Goal: Task Accomplishment & Management: Complete application form

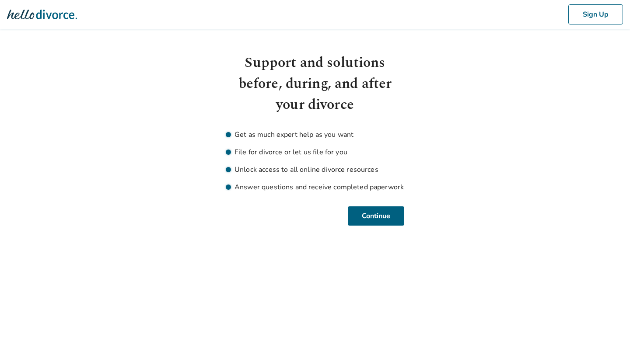
click at [374, 227] on html "Sign Up Support and solutions before, during, and after your divorce Get as muc…" at bounding box center [315, 123] width 630 height 247
click at [377, 219] on button "Continue" at bounding box center [376, 216] width 56 height 19
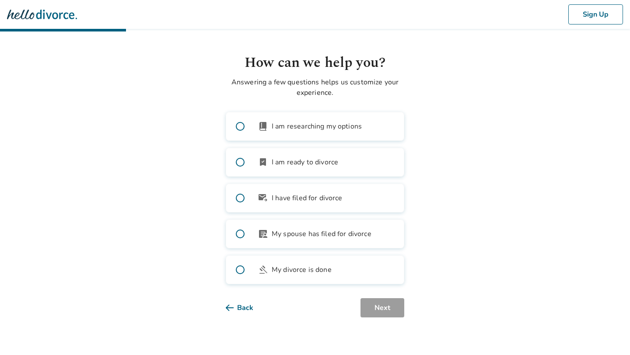
drag, startPoint x: 334, startPoint y: 165, endPoint x: 334, endPoint y: 207, distance: 42.0
click at [334, 165] on span "I am ready to divorce" at bounding box center [305, 162] width 67 height 11
click at [360, 300] on div "Back Next" at bounding box center [315, 307] width 179 height 19
drag, startPoint x: 368, startPoint y: 298, endPoint x: 348, endPoint y: 280, distance: 27.0
click at [368, 298] on button "Next" at bounding box center [383, 307] width 44 height 19
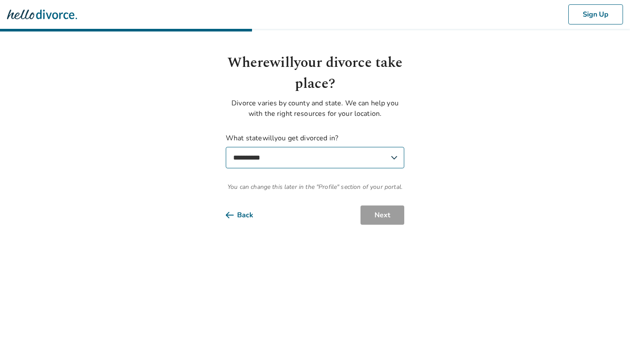
click at [296, 160] on select "**********" at bounding box center [315, 157] width 179 height 21
select select "**"
click at [226, 147] on select "**********" at bounding box center [315, 157] width 179 height 21
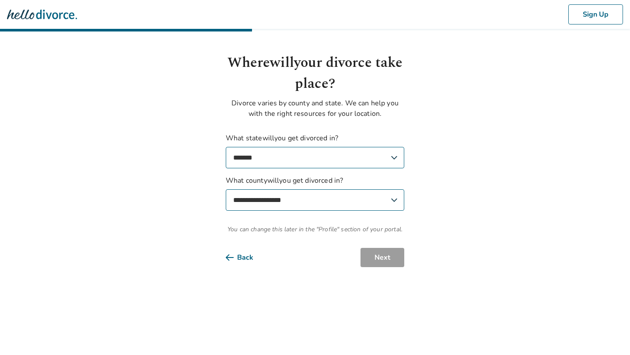
click at [364, 207] on select "**********" at bounding box center [315, 199] width 179 height 21
select select "*******"
click at [226, 189] on select "**********" at bounding box center [315, 199] width 179 height 21
click at [382, 256] on button "Next" at bounding box center [383, 257] width 44 height 19
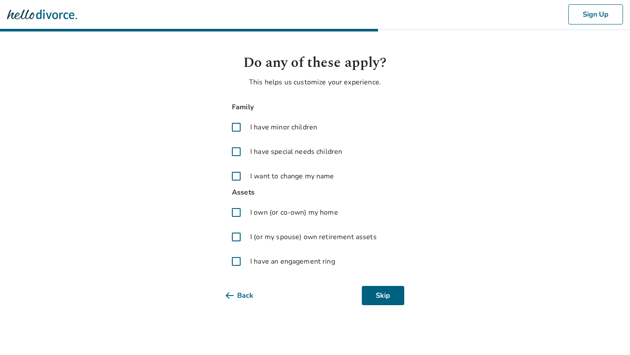
click at [267, 126] on span "I have minor children" at bounding box center [283, 127] width 67 height 11
click at [267, 148] on span "I have special needs children" at bounding box center [296, 152] width 92 height 11
click at [263, 180] on span "I want to change my name" at bounding box center [292, 176] width 84 height 11
click at [260, 210] on span "I own (or co-own) my home" at bounding box center [294, 212] width 88 height 11
click at [260, 240] on span "I (or my spouse) own retirement assets" at bounding box center [313, 237] width 126 height 11
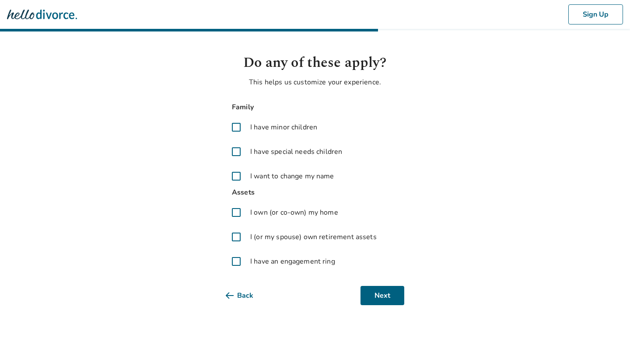
click at [260, 264] on span "I have an engagement ring" at bounding box center [292, 261] width 85 height 11
click at [392, 293] on button "Next" at bounding box center [383, 295] width 44 height 19
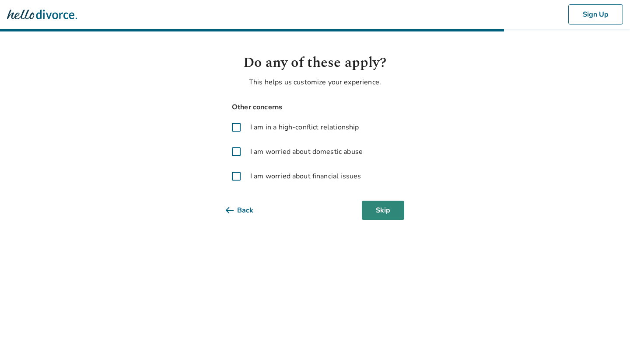
click at [370, 207] on button "Skip" at bounding box center [383, 210] width 42 height 19
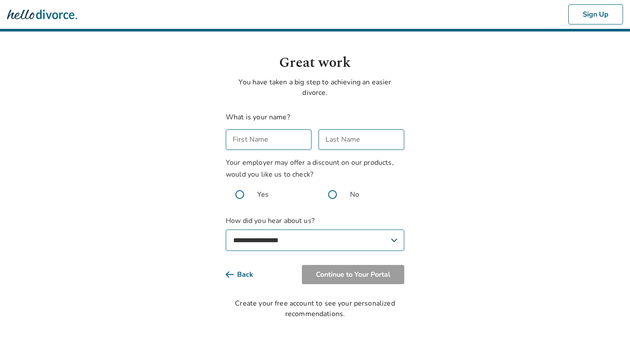
click at [257, 139] on input "First Name" at bounding box center [269, 140] width 86 height 21
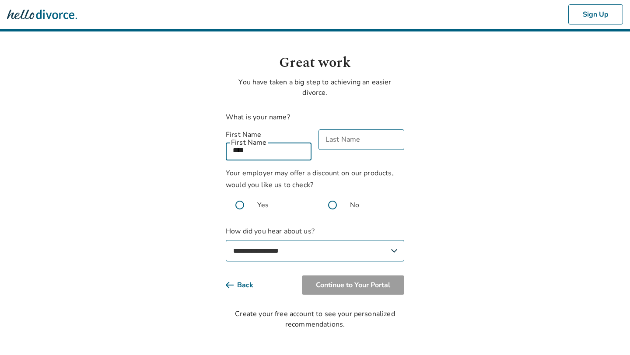
type input "****"
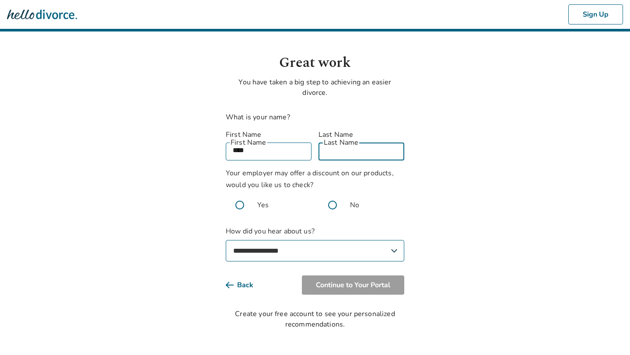
click at [334, 143] on input "Last Name" at bounding box center [362, 150] width 86 height 21
type input "****"
click at [330, 197] on span at bounding box center [333, 205] width 28 height 28
click at [305, 243] on select "**********" at bounding box center [315, 250] width 179 height 21
select select "**********"
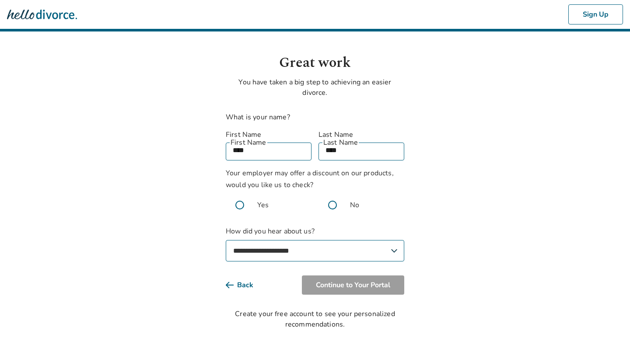
click at [226, 240] on select "**********" at bounding box center [315, 250] width 179 height 21
click at [374, 276] on button "Continue to Your Portal" at bounding box center [353, 285] width 102 height 19
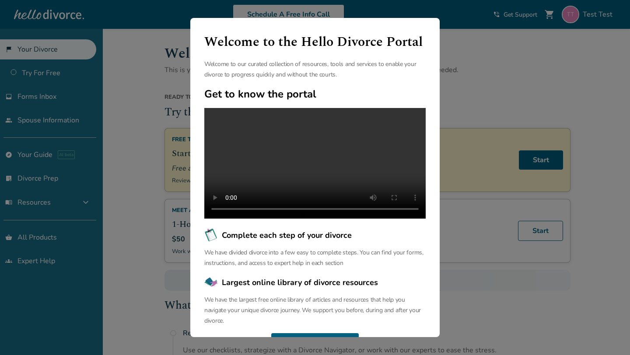
click at [162, 238] on div "Welcome to the Hello Divorce Portal Welcome to our curated collection of resour…" at bounding box center [315, 177] width 630 height 355
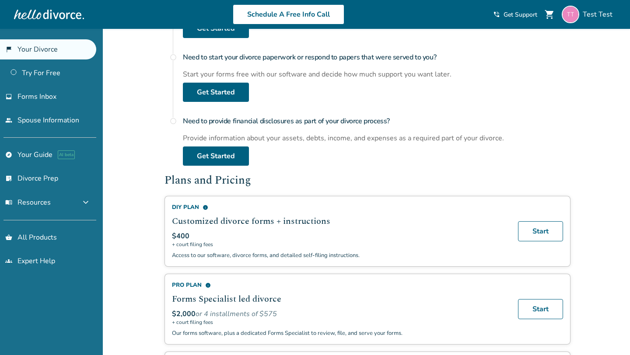
scroll to position [392, 0]
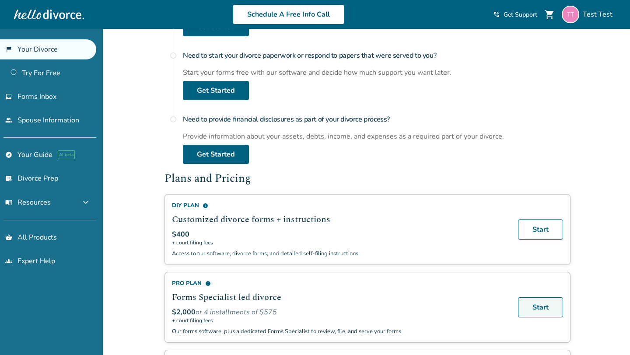
click at [539, 305] on link "Start" at bounding box center [540, 308] width 45 height 20
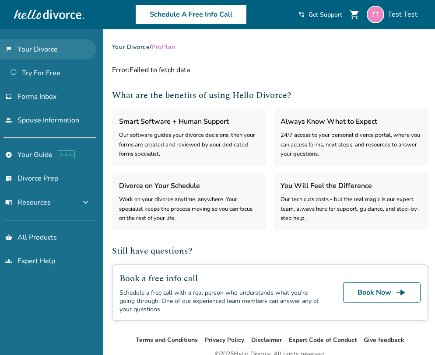
click at [52, 50] on link "flag_2 Your Divorce" at bounding box center [48, 49] width 96 height 20
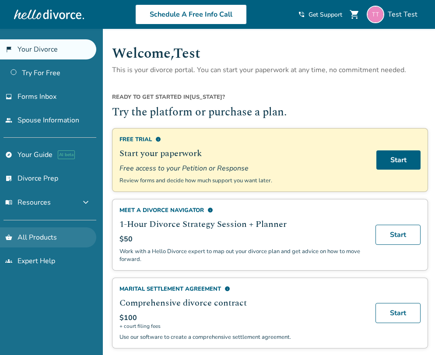
click at [44, 235] on link "shopping_basket All Products" at bounding box center [48, 238] width 96 height 20
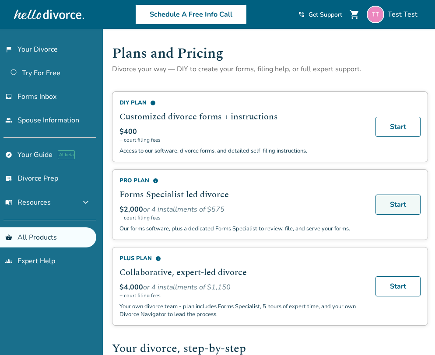
click at [393, 195] on link "Start" at bounding box center [397, 205] width 45 height 20
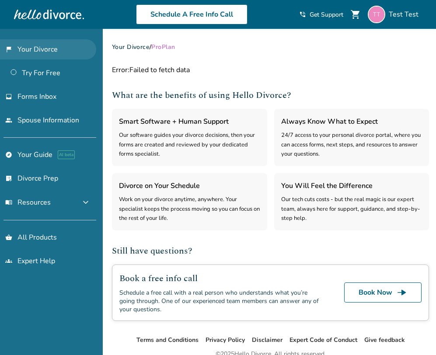
click at [62, 43] on link "flag_2 Your Divorce" at bounding box center [48, 49] width 96 height 20
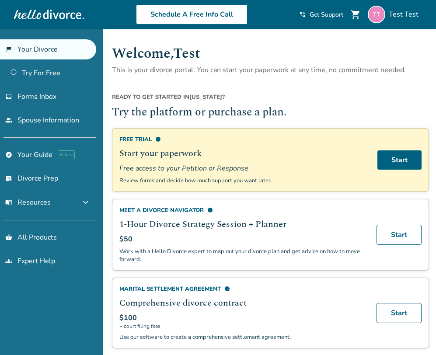
click at [305, 112] on h2 "Try the platform or purchase a plan." at bounding box center [270, 113] width 317 height 17
click at [48, 236] on link "shopping_basket All Products" at bounding box center [48, 238] width 96 height 20
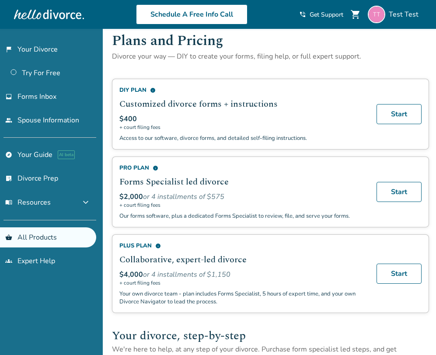
scroll to position [14, 0]
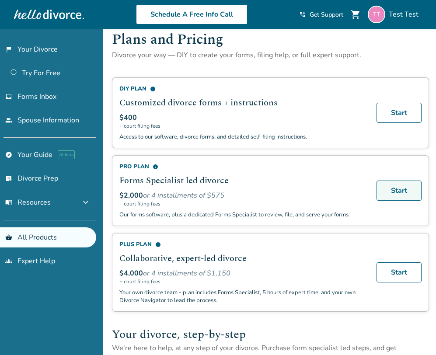
click at [396, 187] on link "Start" at bounding box center [399, 191] width 45 height 20
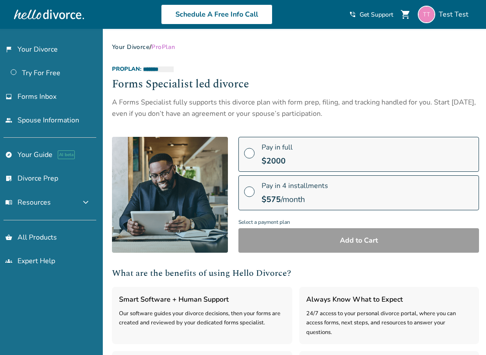
select select "***"
click at [277, 165] on span "$ 2000" at bounding box center [274, 161] width 24 height 11
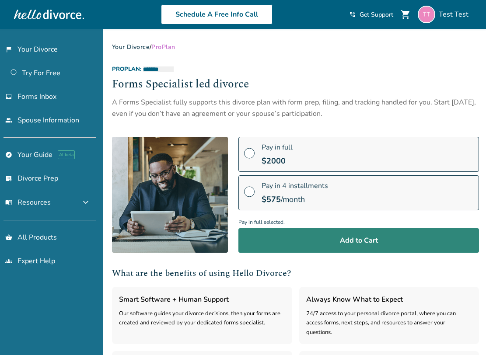
click at [279, 234] on button "Add to Cart" at bounding box center [358, 240] width 241 height 25
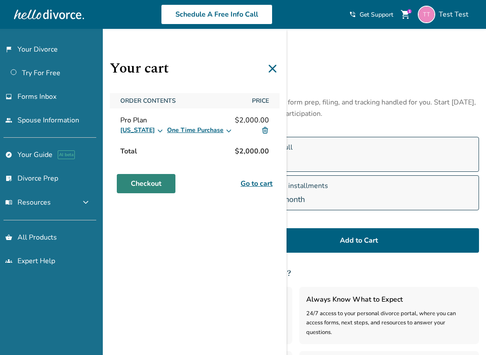
click at [154, 183] on link "Checkout" at bounding box center [146, 183] width 59 height 19
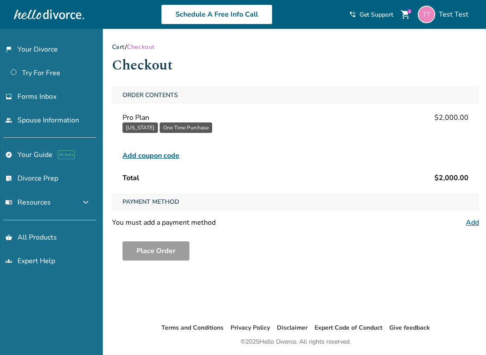
click at [159, 156] on span "Add coupon code" at bounding box center [151, 156] width 57 height 11
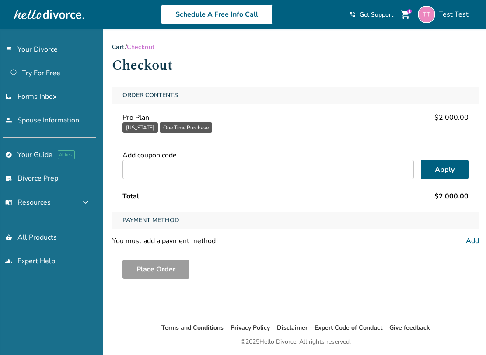
click at [214, 172] on input "text" at bounding box center [268, 169] width 291 height 19
paste input "**********"
type input "**********"
click at [439, 165] on button "Apply" at bounding box center [445, 169] width 48 height 19
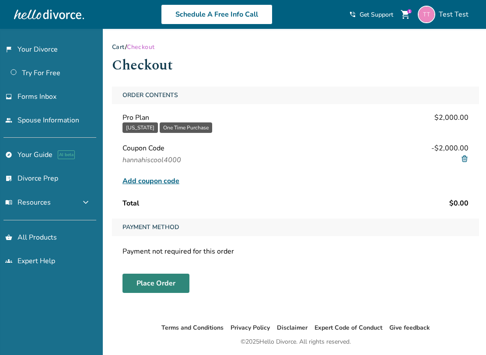
click at [149, 277] on button "Place Order" at bounding box center [156, 283] width 67 height 19
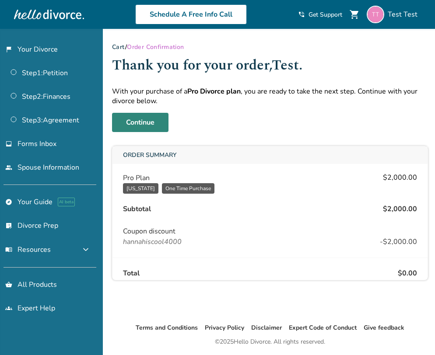
click at [131, 124] on link "Continue" at bounding box center [140, 122] width 56 height 19
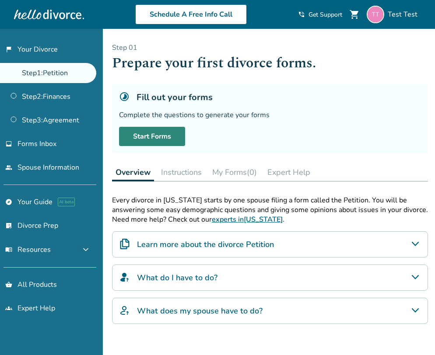
click at [153, 135] on link "Start Forms" at bounding box center [152, 136] width 66 height 19
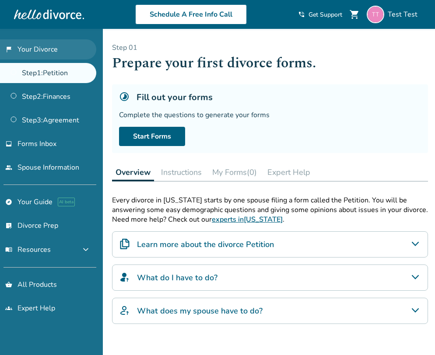
click at [53, 51] on link "flag_2 Your Divorce" at bounding box center [48, 49] width 96 height 20
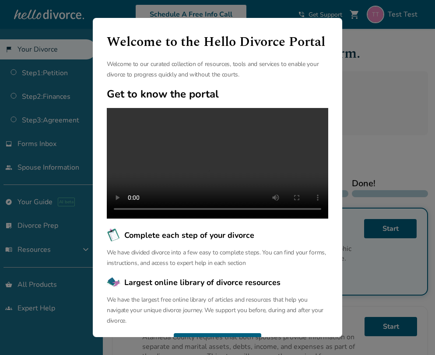
click at [374, 66] on div "Welcome to the Hello Divorce Portal Welcome to our curated collection of resour…" at bounding box center [217, 177] width 435 height 355
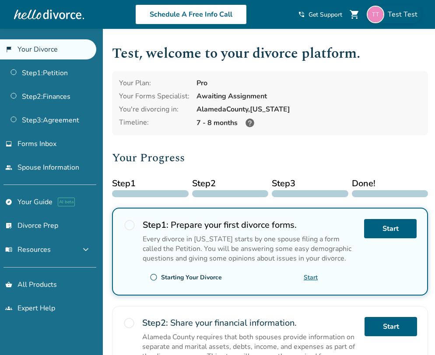
click at [406, 10] on span "Test Test" at bounding box center [404, 15] width 33 height 10
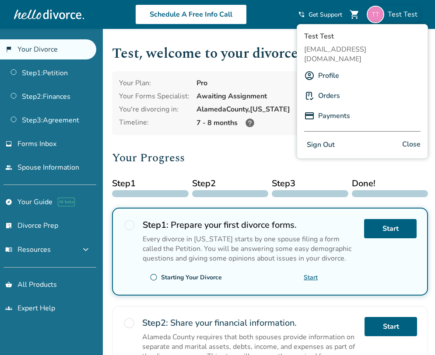
click at [396, 12] on span "Test Test" at bounding box center [404, 15] width 33 height 10
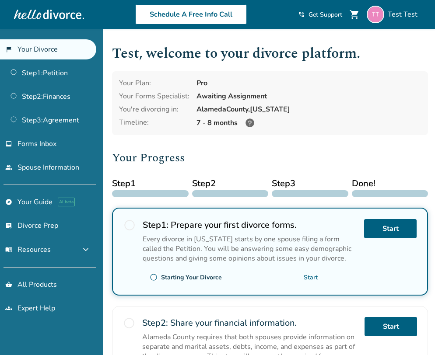
click at [202, 59] on h1 "Test , welcome to your divorce platform." at bounding box center [270, 53] width 316 height 21
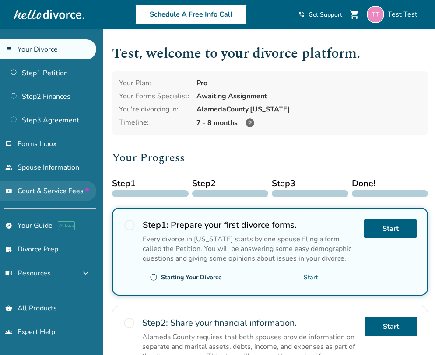
click at [26, 189] on span "Court & Service Fees" at bounding box center [53, 191] width 71 height 10
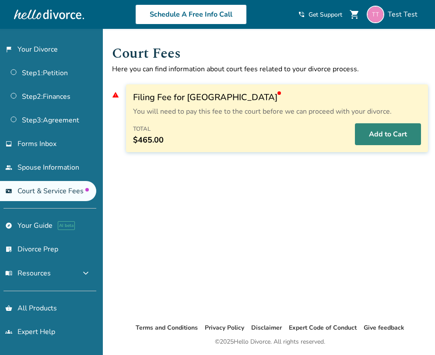
click at [390, 136] on button "Add to Cart" at bounding box center [388, 134] width 66 height 22
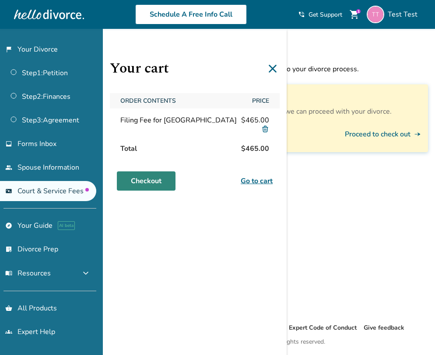
click at [144, 181] on link "Checkout" at bounding box center [146, 181] width 59 height 19
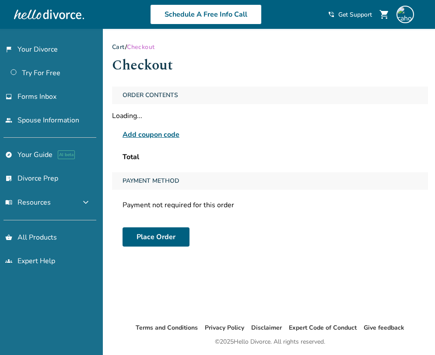
click at [163, 135] on span "Add coupon code" at bounding box center [151, 135] width 57 height 11
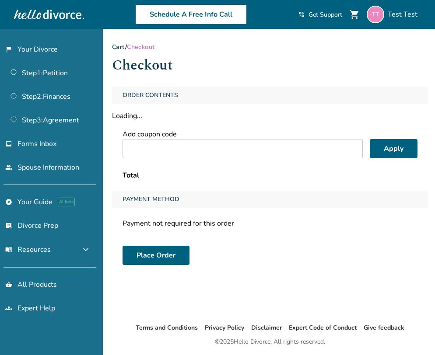
click at [211, 154] on input "text" at bounding box center [243, 148] width 240 height 19
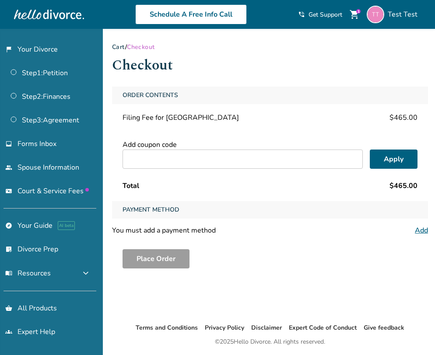
paste input "**********"
type input "**********"
click at [386, 161] on button "Apply" at bounding box center [394, 159] width 48 height 19
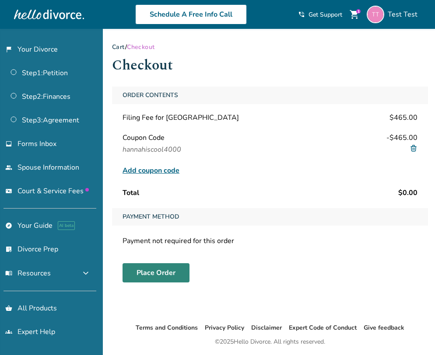
click at [138, 279] on button "Place Order" at bounding box center [156, 272] width 67 height 19
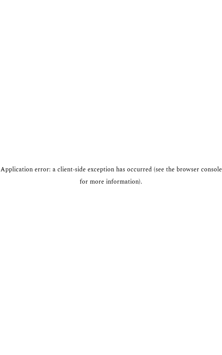
click at [198, 172] on h2 "Application error: a client-side exception has occurred (see the browser consol…" at bounding box center [111, 176] width 222 height 25
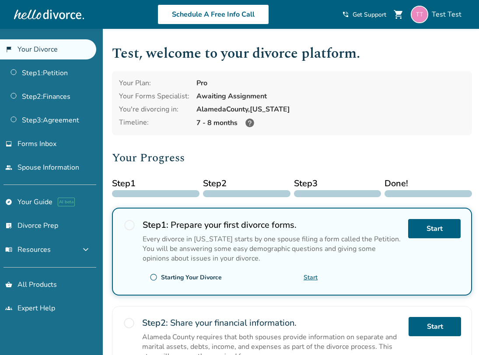
click at [178, 163] on h2 "Your Progress" at bounding box center [292, 158] width 360 height 18
click at [221, 149] on h2 "Your Progress" at bounding box center [292, 158] width 360 height 18
click at [239, 156] on h2 "Your Progress" at bounding box center [292, 158] width 360 height 18
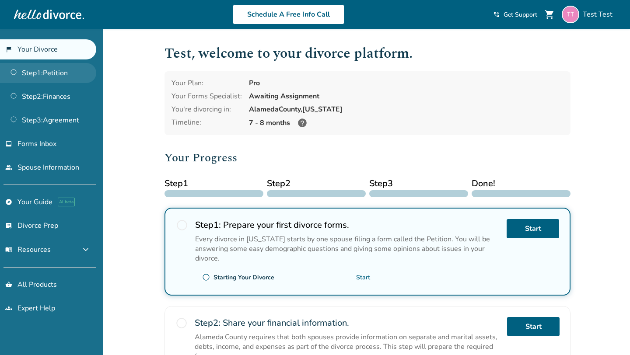
click at [39, 77] on link "Step 1 : Petition" at bounding box center [48, 73] width 96 height 20
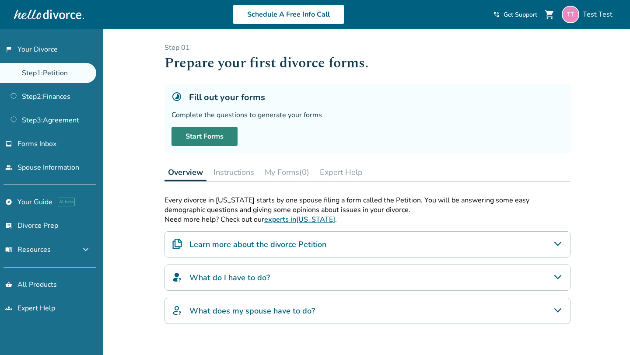
click at [205, 139] on link "Start Forms" at bounding box center [205, 136] width 66 height 19
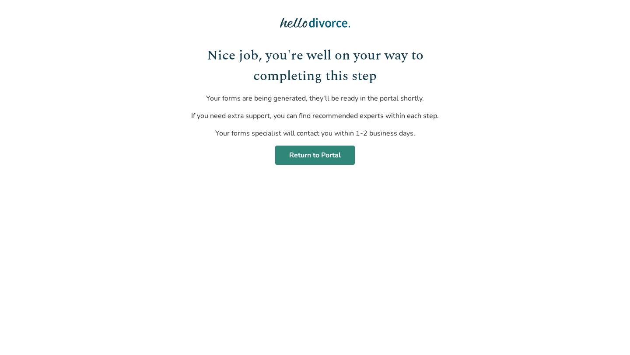
click at [313, 155] on link "Return to Portal" at bounding box center [315, 155] width 80 height 19
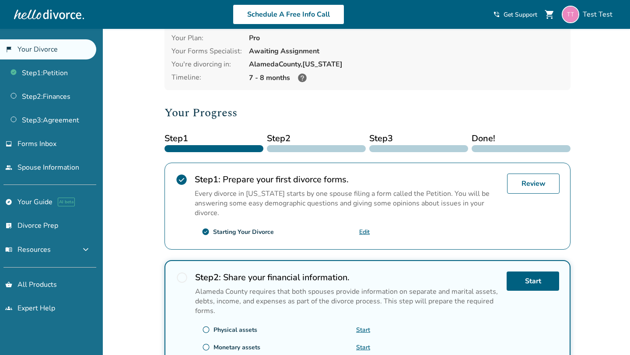
scroll to position [46, 0]
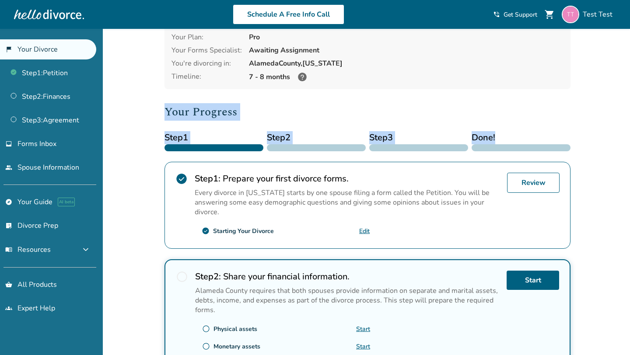
drag, startPoint x: 161, startPoint y: 109, endPoint x: 507, endPoint y: 147, distance: 348.1
click at [507, 147] on div "Test , welcome to your divorce platform. Your Plan: Pro Your Forms Specialist: …" at bounding box center [368, 256] width 420 height 546
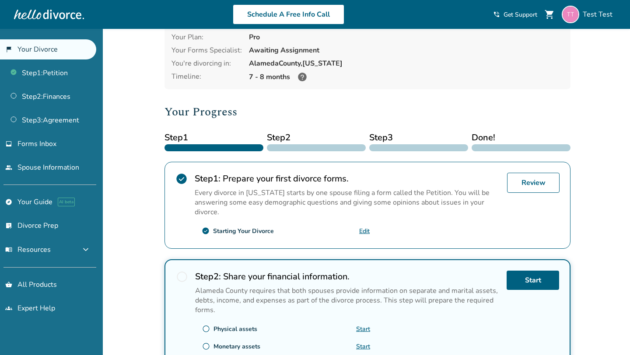
click at [203, 108] on h2 "Your Progress" at bounding box center [368, 112] width 406 height 18
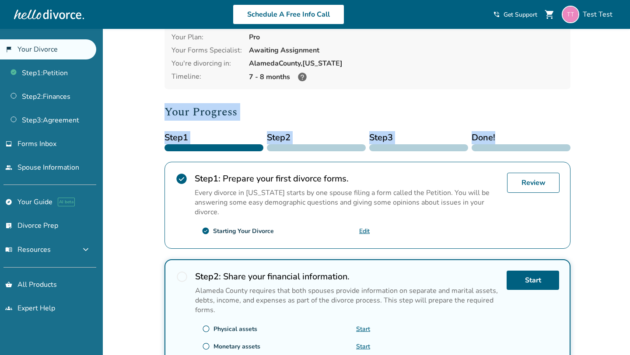
drag, startPoint x: 146, startPoint y: 111, endPoint x: 539, endPoint y: 134, distance: 393.6
click at [539, 134] on div "Added to cart Test , welcome to your divorce platform. Your Plan: Pro Your Form…" at bounding box center [315, 286] width 630 height 607
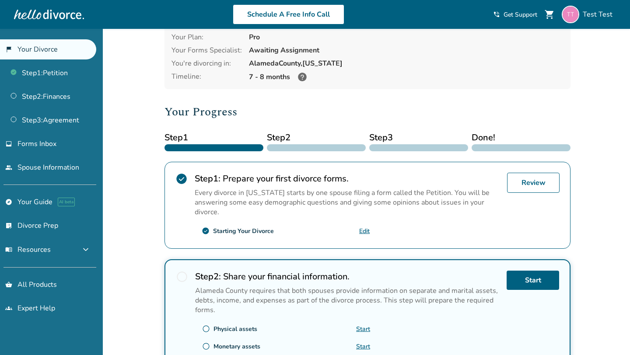
click at [227, 108] on h2 "Your Progress" at bounding box center [368, 112] width 406 height 18
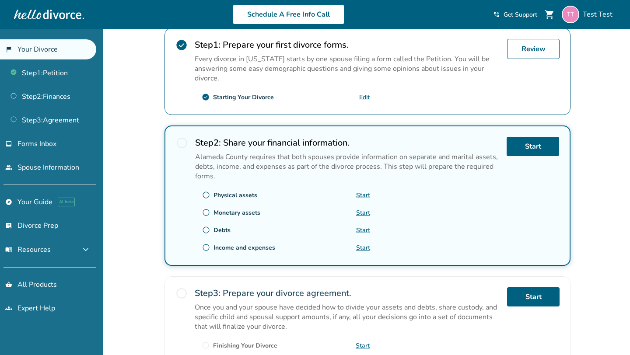
scroll to position [184, 0]
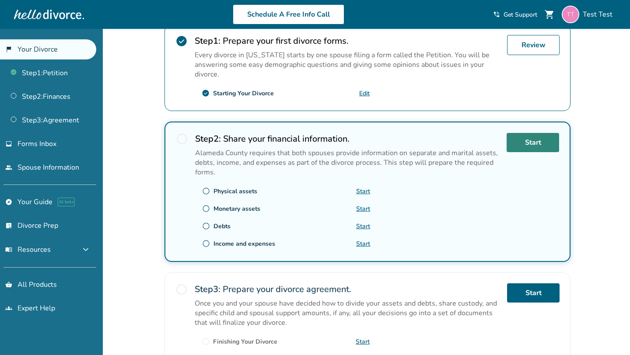
click at [536, 141] on link "Start" at bounding box center [533, 142] width 53 height 19
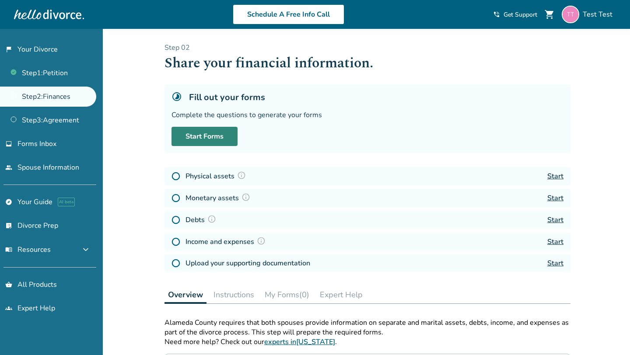
click at [216, 133] on link "Start Forms" at bounding box center [205, 136] width 66 height 19
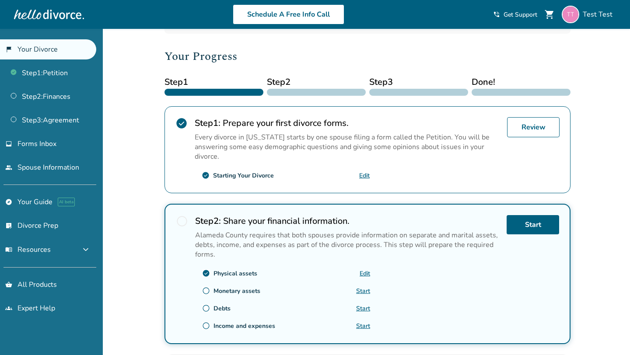
scroll to position [108, 0]
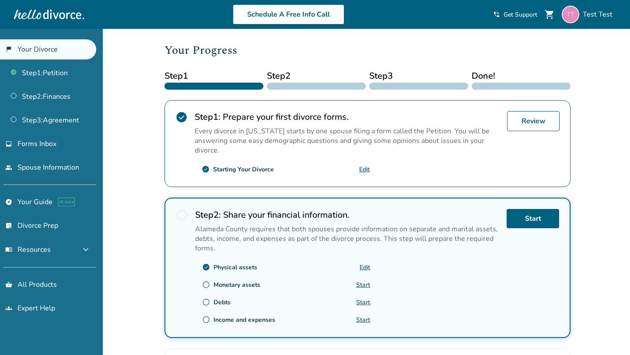
click at [364, 283] on link "Start" at bounding box center [363, 285] width 14 height 8
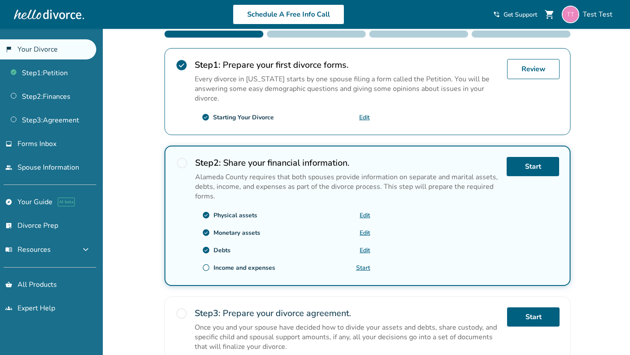
scroll to position [158, 0]
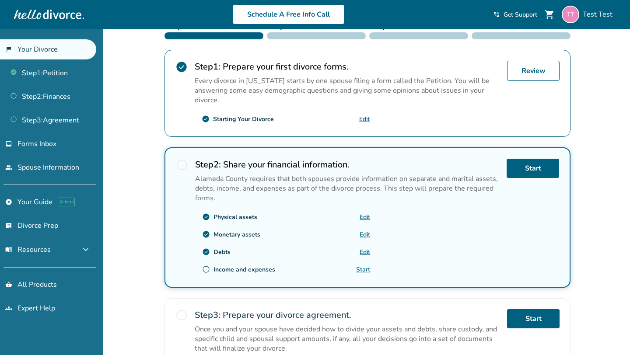
click at [144, 142] on div "Added to cart Test , welcome to your divorce platform. Your Plan: Pro Your Form…" at bounding box center [315, 174] width 630 height 607
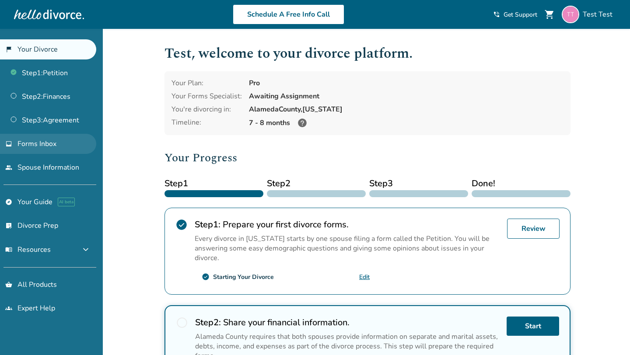
click at [69, 142] on link "inbox Forms Inbox" at bounding box center [48, 144] width 96 height 20
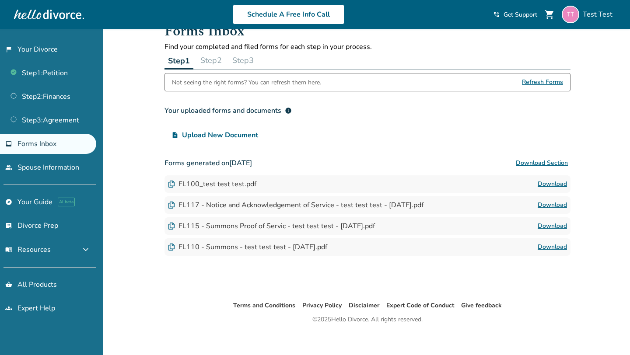
scroll to position [21, 0]
click at [215, 63] on button "Step 2" at bounding box center [211, 62] width 28 height 18
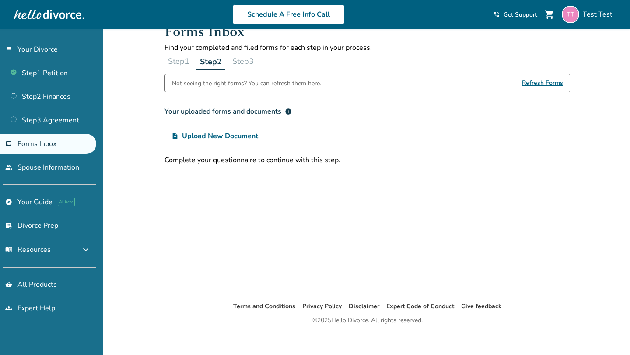
click at [181, 63] on button "Step 1" at bounding box center [179, 62] width 28 height 18
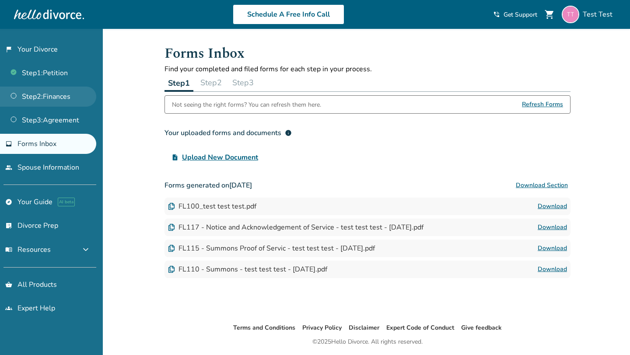
click at [50, 90] on link "Step 2 : Finances" at bounding box center [48, 97] width 96 height 20
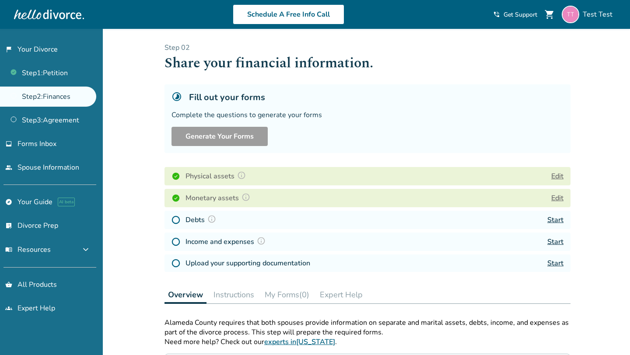
click at [556, 220] on link "Start" at bounding box center [555, 220] width 16 height 10
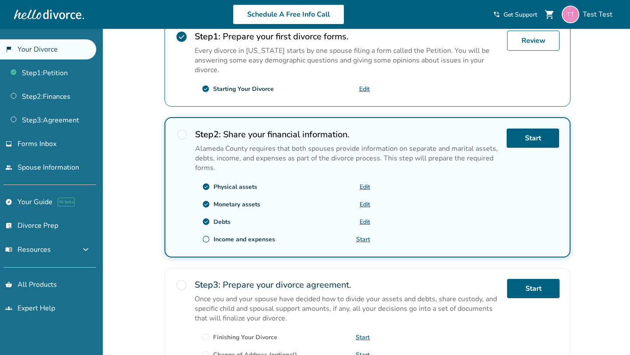
scroll to position [187, 0]
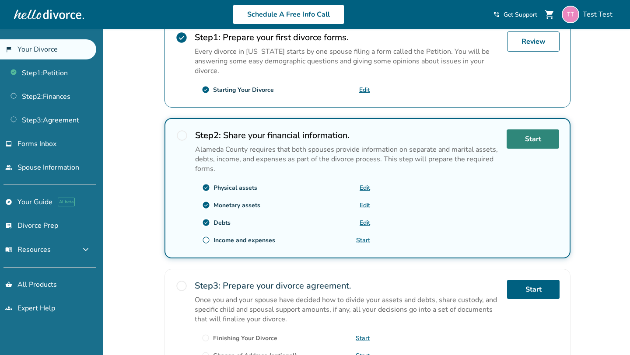
click at [535, 136] on link "Start" at bounding box center [533, 139] width 53 height 19
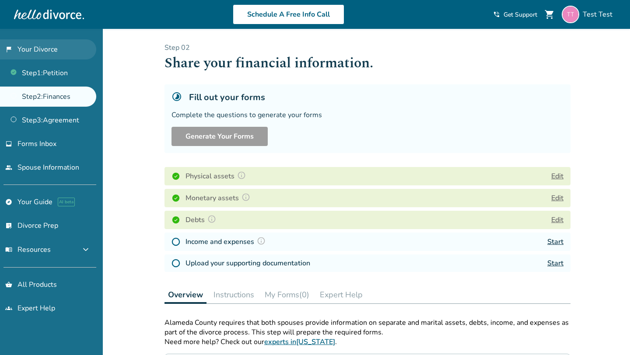
click at [54, 49] on link "flag_2 Your Divorce" at bounding box center [48, 49] width 96 height 20
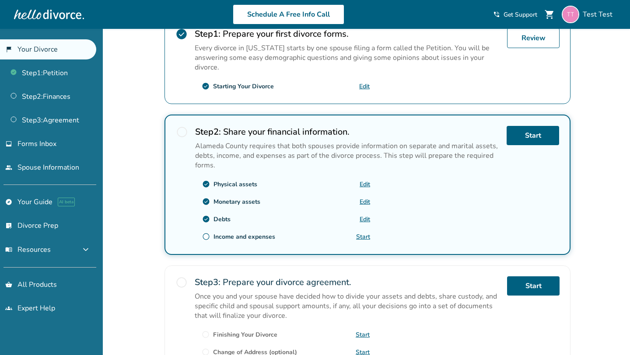
scroll to position [189, 0]
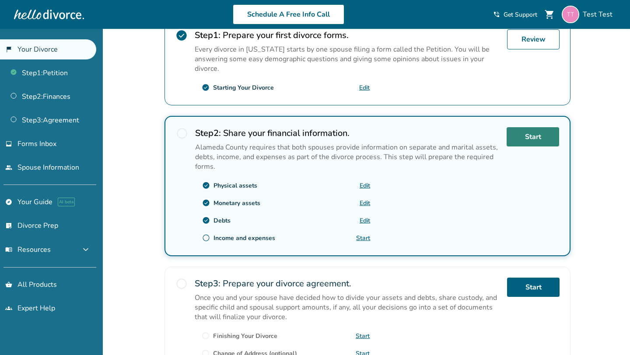
click at [543, 137] on link "Start" at bounding box center [533, 136] width 53 height 19
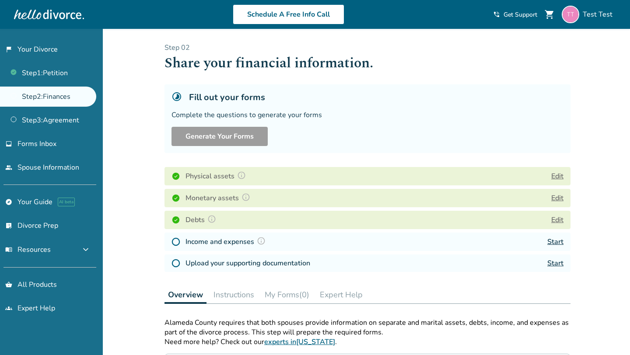
click at [560, 241] on link "Start" at bounding box center [555, 242] width 16 height 10
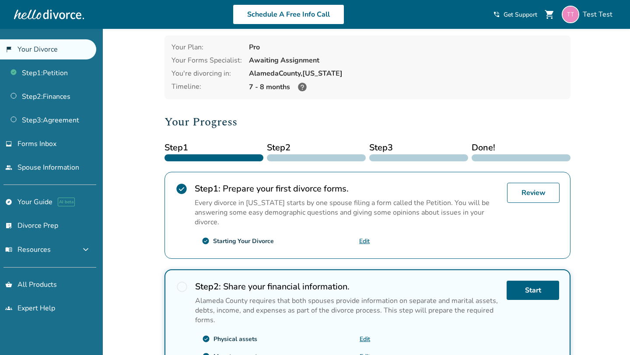
scroll to position [33, 0]
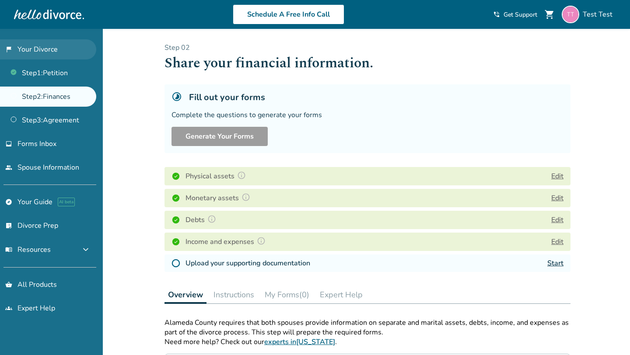
click at [56, 51] on link "flag_2 Your Divorce" at bounding box center [48, 49] width 96 height 20
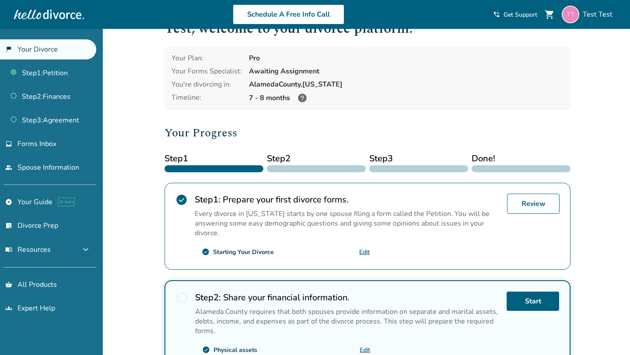
scroll to position [33, 0]
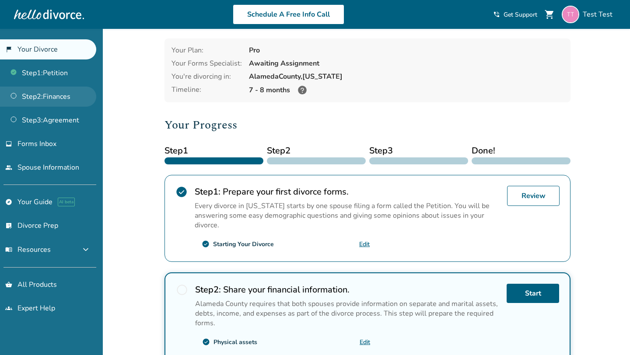
click at [48, 93] on link "Step 2 : Finances" at bounding box center [48, 97] width 96 height 20
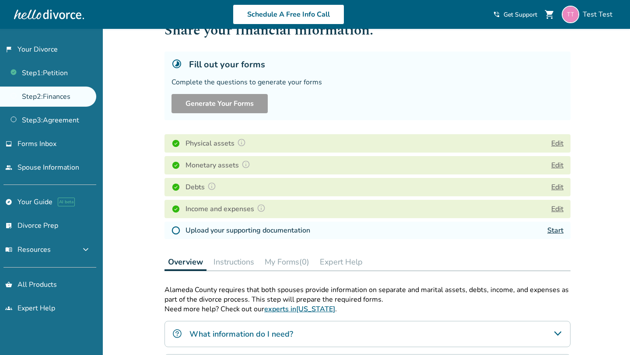
scroll to position [55, 0]
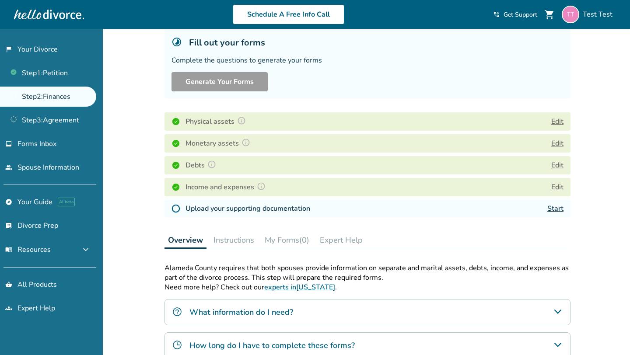
click at [561, 211] on link "Start" at bounding box center [555, 209] width 16 height 10
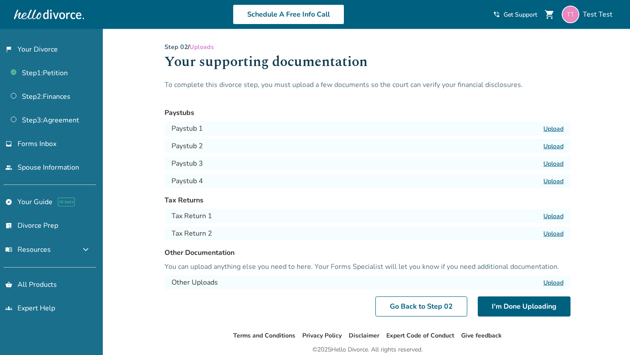
click at [557, 126] on label "Upload" at bounding box center [553, 129] width 20 height 8
click at [0, 0] on input "Upload" at bounding box center [0, 0] width 0 height 0
click at [552, 130] on label "Upload" at bounding box center [553, 129] width 20 height 8
click at [0, 0] on input "Upload" at bounding box center [0, 0] width 0 height 0
click at [558, 147] on label "Upload" at bounding box center [553, 146] width 20 height 8
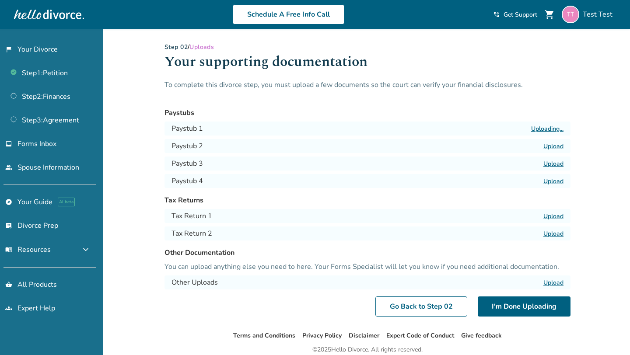
click at [0, 0] on input "Upload" at bounding box center [0, 0] width 0 height 0
click at [553, 161] on label "Upload" at bounding box center [553, 164] width 20 height 8
click at [0, 0] on input "Upload" at bounding box center [0, 0] width 0 height 0
click at [564, 128] on div "1aaa1.png Delete View" at bounding box center [368, 129] width 406 height 14
click at [559, 128] on link "View" at bounding box center [556, 129] width 15 height 8
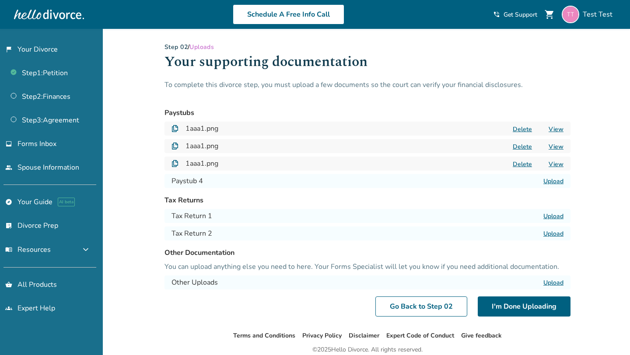
click at [526, 126] on button "Delete" at bounding box center [522, 129] width 25 height 9
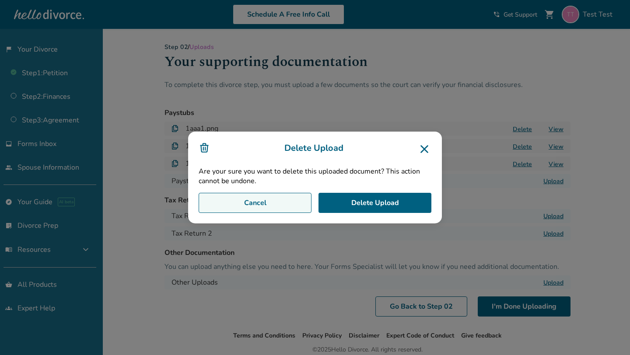
click at [276, 205] on button "Cancel" at bounding box center [255, 203] width 113 height 20
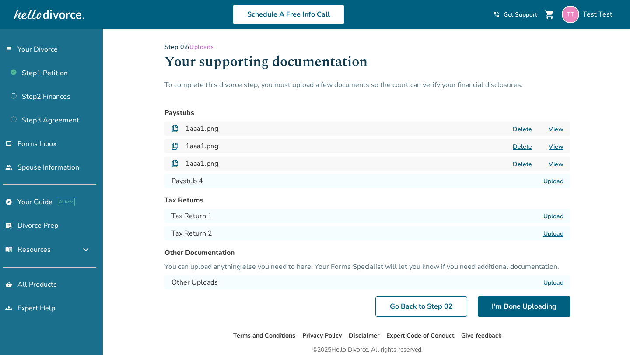
click at [524, 128] on button "Delete" at bounding box center [522, 129] width 25 height 9
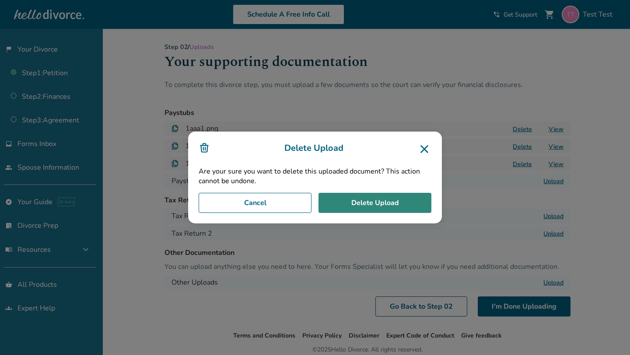
click at [376, 200] on button "Delete Upload" at bounding box center [375, 203] width 113 height 20
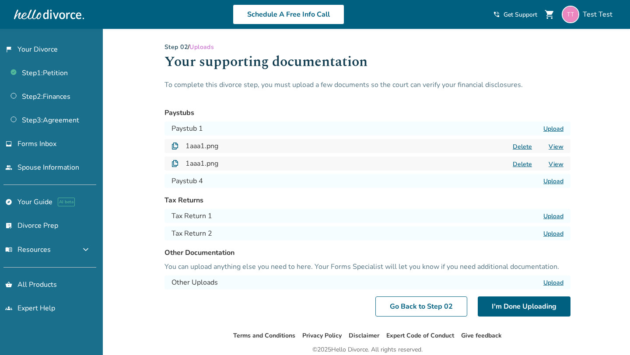
click at [555, 129] on label "Upload" at bounding box center [553, 129] width 20 height 8
click at [0, 0] on input "Upload" at bounding box center [0, 0] width 0 height 0
click at [554, 182] on label "Upload" at bounding box center [553, 181] width 20 height 8
click at [0, 0] on input "Upload" at bounding box center [0, 0] width 0 height 0
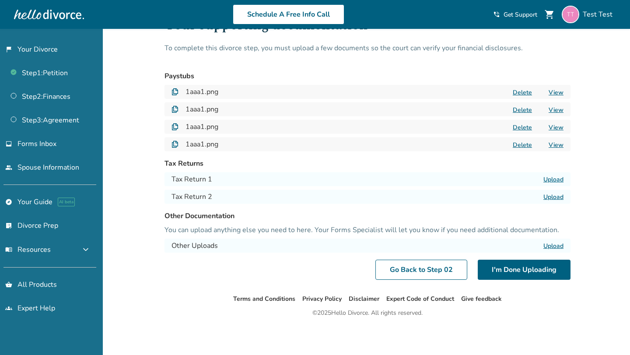
click at [553, 178] on label "Upload" at bounding box center [553, 179] width 20 height 8
click at [0, 0] on input "Upload" at bounding box center [0, 0] width 0 height 0
click at [526, 179] on button "Delete" at bounding box center [522, 179] width 25 height 9
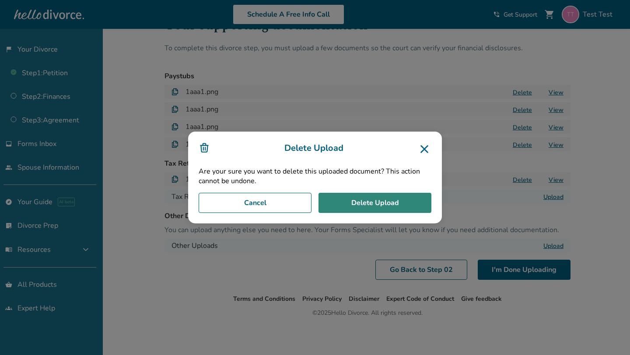
click at [371, 207] on button "Delete Upload" at bounding box center [375, 203] width 113 height 20
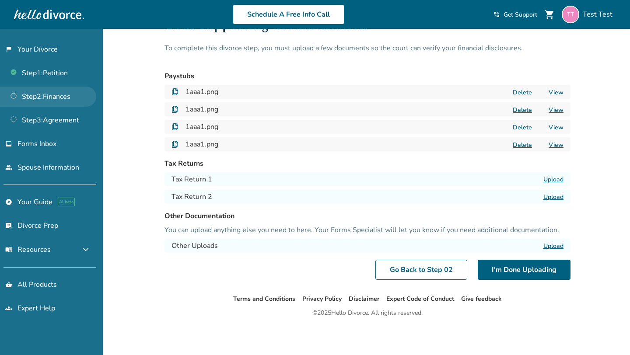
click at [58, 98] on link "Step 2 : Finances" at bounding box center [48, 97] width 96 height 20
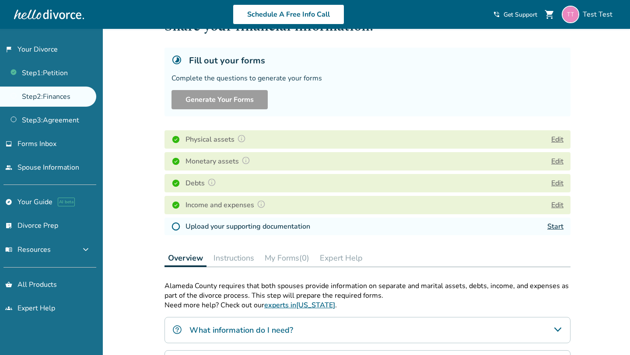
click at [560, 229] on link "Start" at bounding box center [555, 227] width 16 height 10
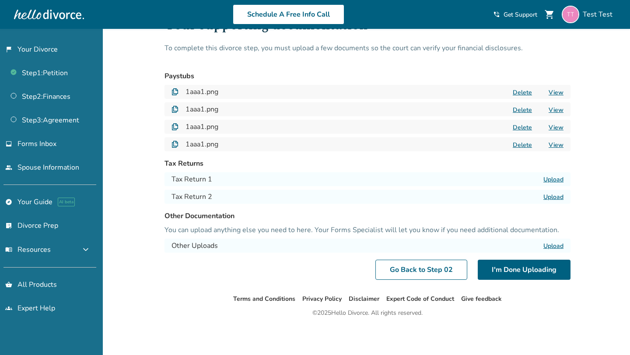
click at [159, 63] on div "Step 0 2 / Uploads Your supporting documentation To complete this divorce step,…" at bounding box center [368, 143] width 420 height 302
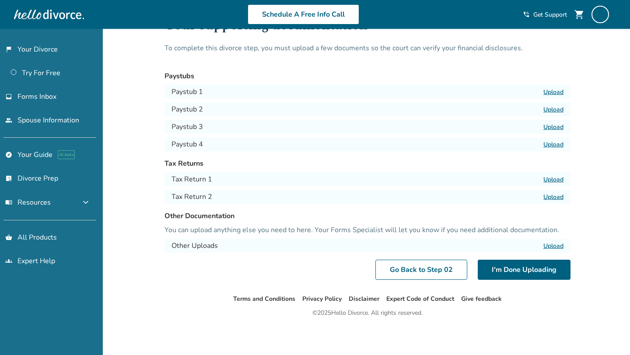
scroll to position [29, 0]
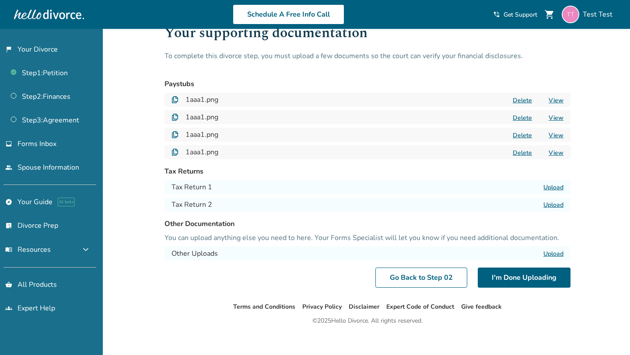
click at [560, 101] on link "View" at bounding box center [556, 100] width 15 height 8
click at [553, 187] on label "Upload" at bounding box center [553, 187] width 20 height 8
click at [0, 0] on input "Upload" at bounding box center [0, 0] width 0 height 0
click at [556, 205] on label "Upload" at bounding box center [553, 205] width 20 height 8
click at [0, 0] on input "Upload" at bounding box center [0, 0] width 0 height 0
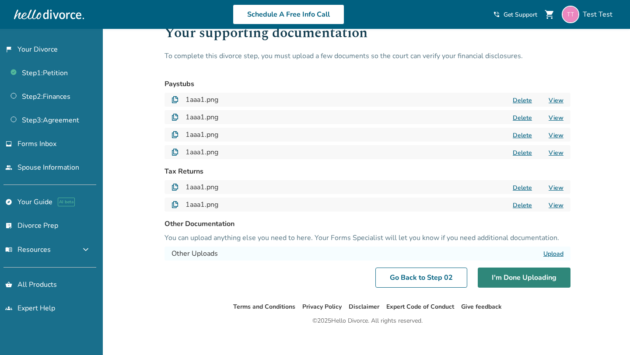
click at [518, 277] on button "I'm Done Uploading" at bounding box center [524, 278] width 93 height 20
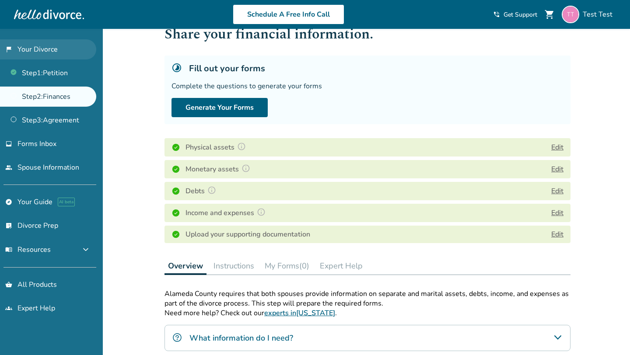
click at [45, 49] on link "flag_2 Your Divorce" at bounding box center [48, 49] width 96 height 20
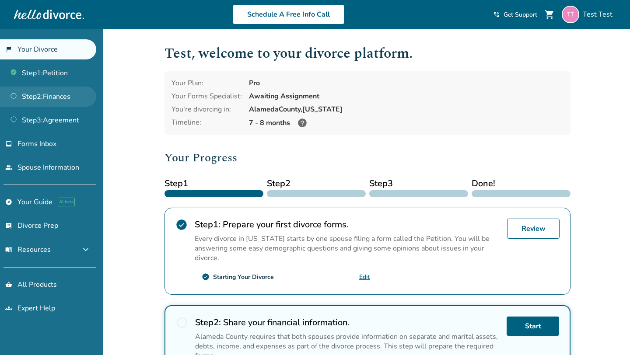
click at [58, 91] on link "Step 2 : Finances" at bounding box center [48, 97] width 96 height 20
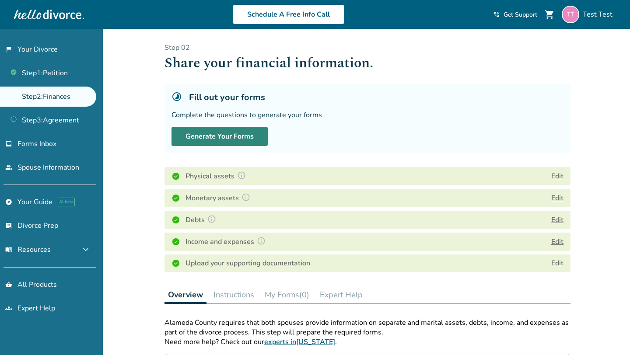
click at [198, 136] on button "Generate Your Forms" at bounding box center [220, 136] width 96 height 19
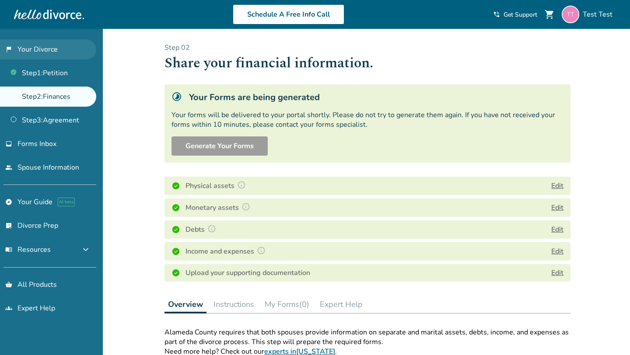
click at [55, 48] on link "flag_2 Your Divorce" at bounding box center [48, 49] width 96 height 20
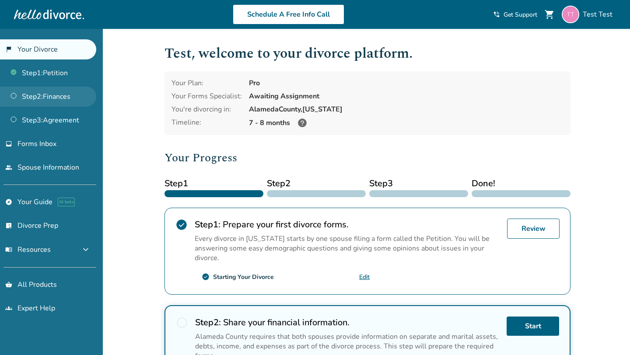
click at [61, 103] on link "Step 2 : Finances" at bounding box center [48, 97] width 96 height 20
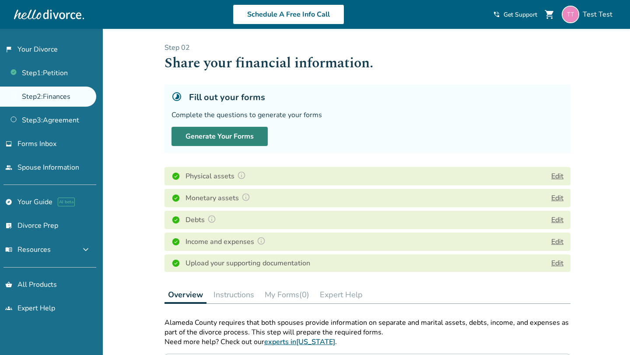
click at [223, 137] on button "Generate Your Forms" at bounding box center [220, 136] width 96 height 19
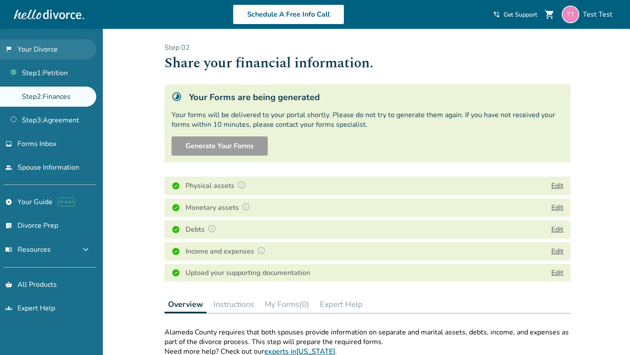
click at [54, 50] on link "flag_2 Your Divorce" at bounding box center [48, 49] width 96 height 20
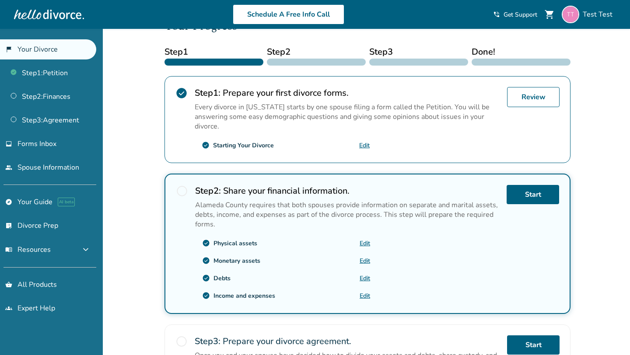
scroll to position [135, 0]
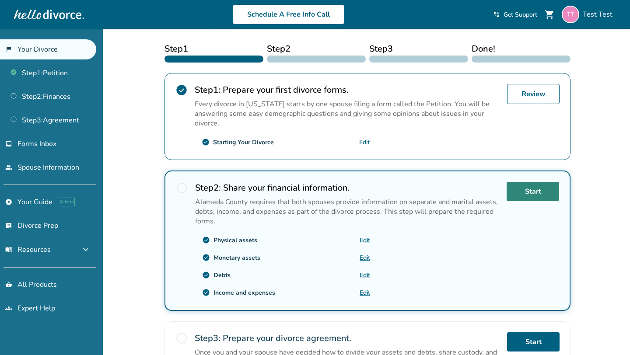
click at [534, 191] on link "Start" at bounding box center [533, 191] width 53 height 19
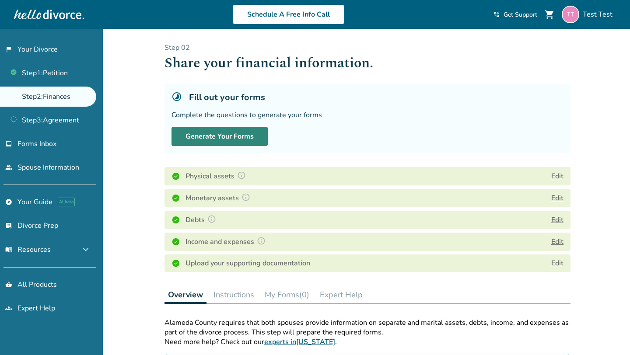
click at [234, 132] on button "Generate Your Forms" at bounding box center [220, 136] width 96 height 19
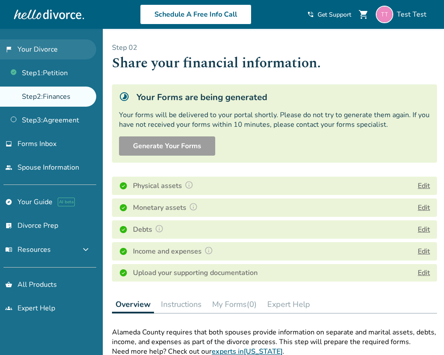
click at [68, 55] on link "flag_2 Your Divorce" at bounding box center [48, 49] width 96 height 20
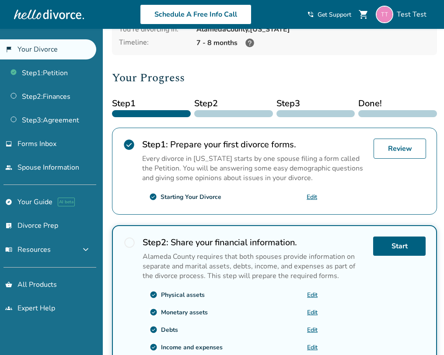
scroll to position [87, 0]
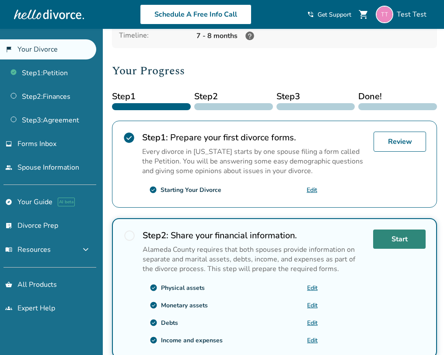
click at [416, 237] on link "Start" at bounding box center [399, 239] width 53 height 19
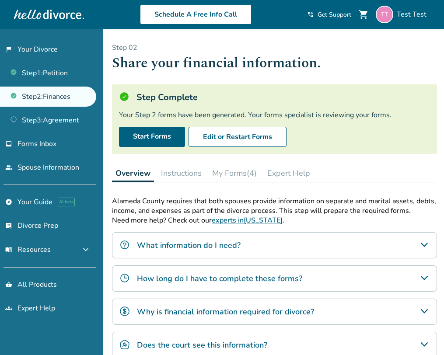
click at [241, 175] on button "My Forms (4)" at bounding box center [235, 174] width 52 height 18
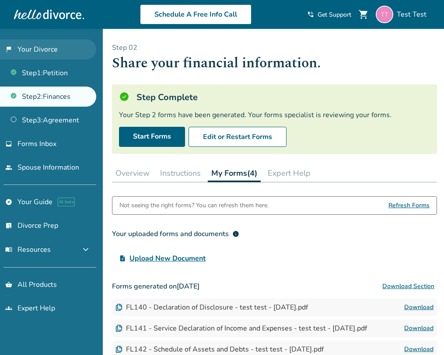
click at [54, 42] on link "flag_2 Your Divorce" at bounding box center [48, 49] width 96 height 20
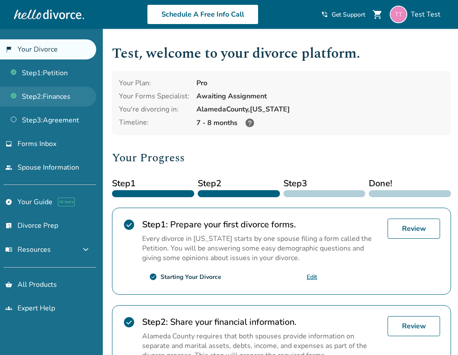
click at [53, 97] on link "Step 2 : Finances" at bounding box center [48, 97] width 96 height 20
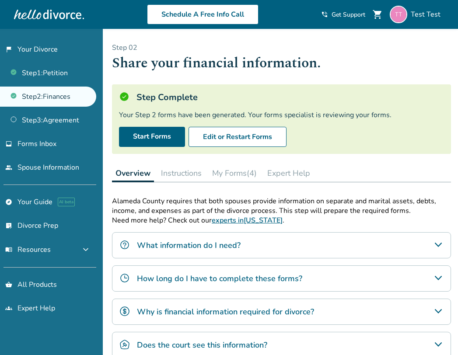
click at [242, 169] on button "My Forms (4)" at bounding box center [235, 174] width 52 height 18
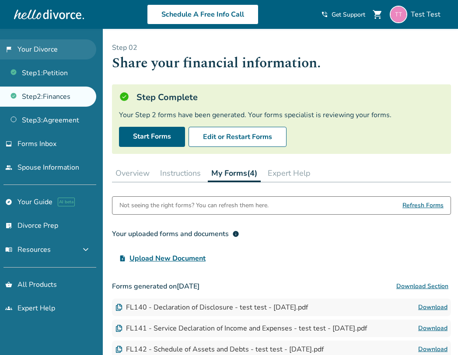
click at [32, 51] on link "flag_2 Your Divorce" at bounding box center [48, 49] width 96 height 20
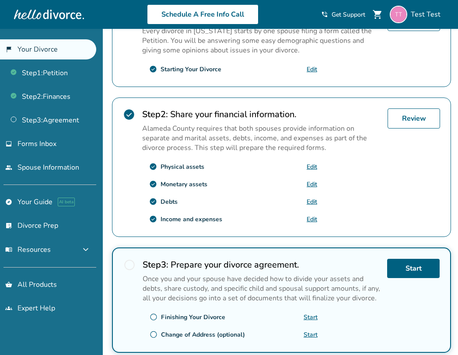
scroll to position [158, 0]
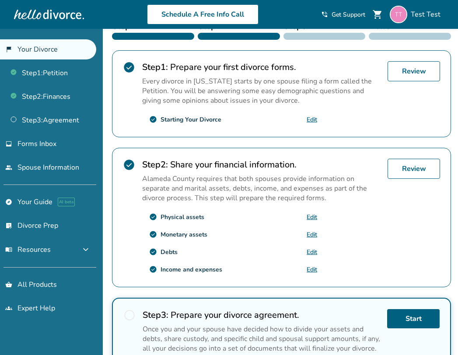
click at [315, 214] on link "Edit" at bounding box center [312, 217] width 11 height 8
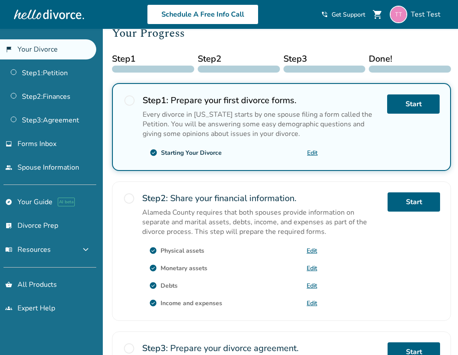
scroll to position [154, 0]
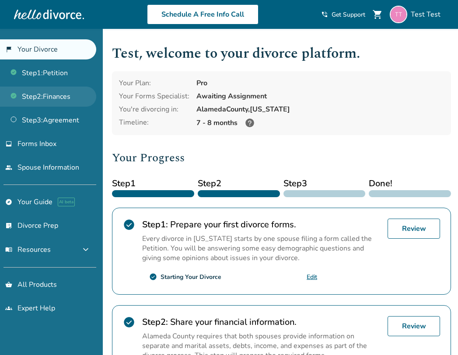
click at [69, 91] on link "Step 2 : Finances" at bounding box center [48, 97] width 96 height 20
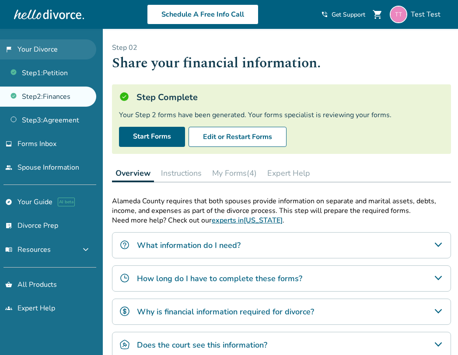
click at [63, 54] on link "flag_2 Your Divorce" at bounding box center [48, 49] width 96 height 20
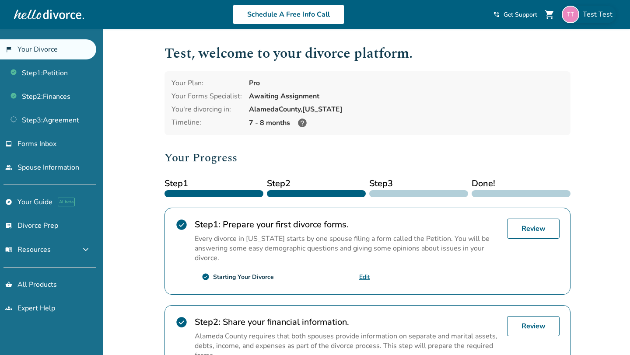
click at [458, 14] on span "Test Test" at bounding box center [599, 15] width 33 height 10
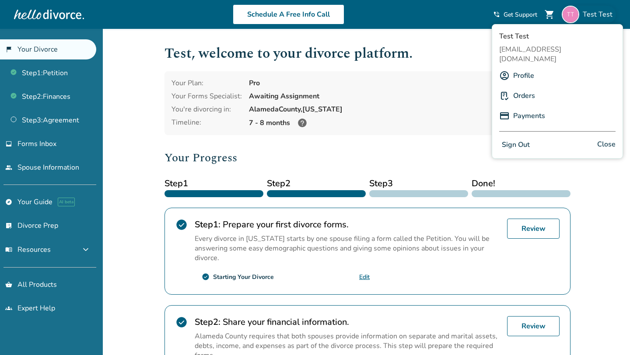
click at [458, 96] on div "Awaiting Assignment" at bounding box center [406, 96] width 315 height 10
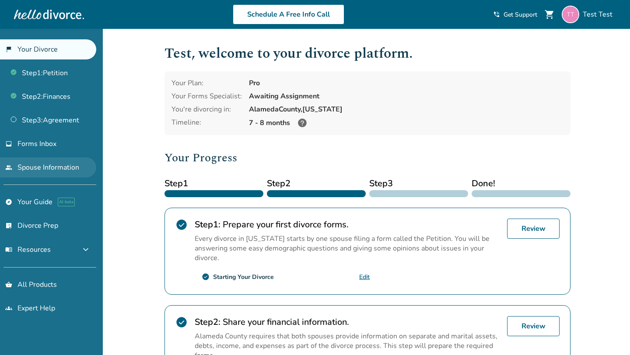
click at [50, 166] on link "people Spouse Information" at bounding box center [48, 168] width 96 height 20
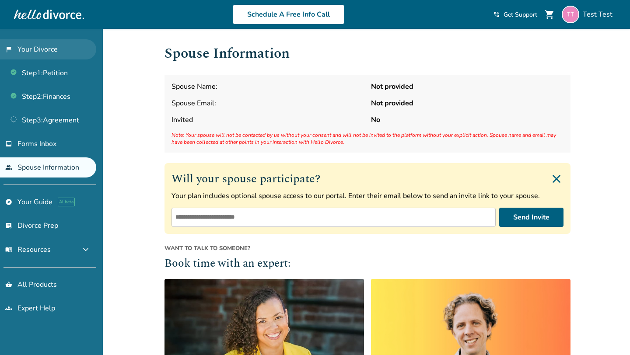
click at [37, 53] on link "flag_2 Your Divorce" at bounding box center [48, 49] width 96 height 20
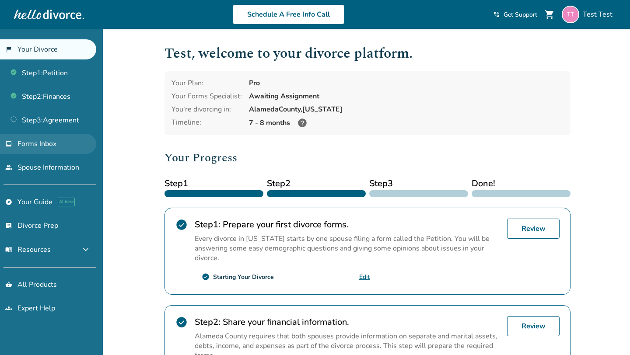
click at [47, 147] on span "Forms Inbox" at bounding box center [37, 144] width 39 height 10
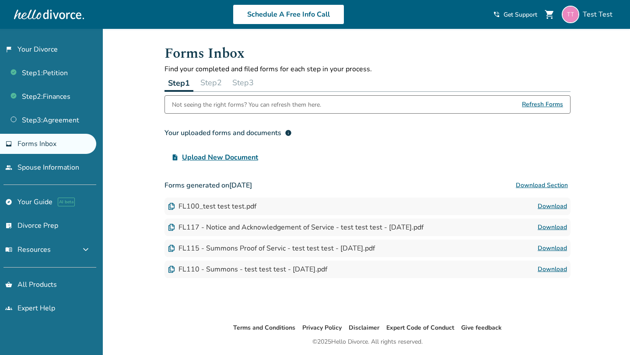
click at [207, 84] on button "Step 2" at bounding box center [211, 83] width 28 height 18
click at [177, 84] on button "Step 1" at bounding box center [179, 83] width 28 height 18
click at [207, 84] on button "Step 2" at bounding box center [211, 83] width 28 height 18
click at [181, 84] on button "Step 1" at bounding box center [179, 83] width 28 height 18
click at [211, 87] on button "Step 2" at bounding box center [211, 83] width 28 height 18
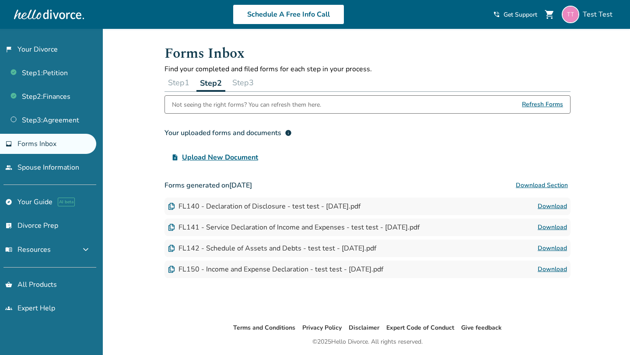
click at [186, 87] on button "Step 1" at bounding box center [179, 83] width 28 height 18
click at [211, 88] on button "Step 2" at bounding box center [211, 83] width 28 height 18
click at [188, 86] on button "Step 1" at bounding box center [179, 83] width 28 height 18
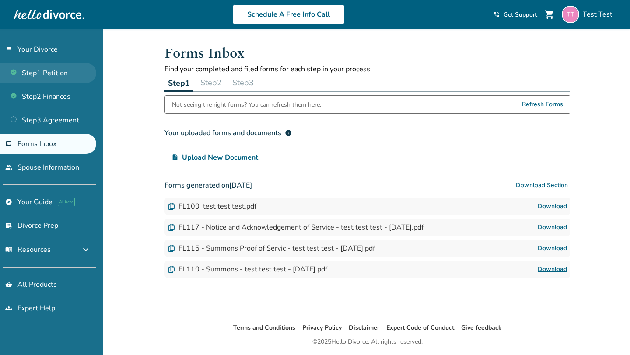
click at [60, 76] on link "Step 1 : Petition" at bounding box center [48, 73] width 96 height 20
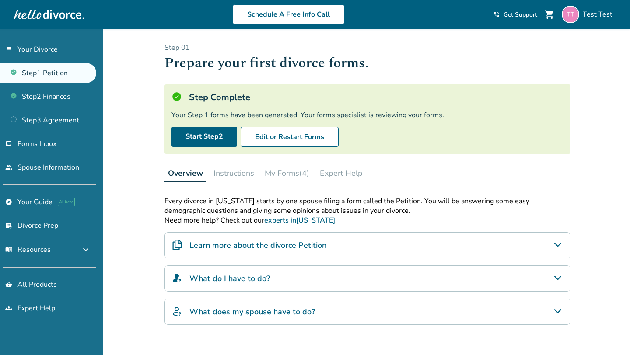
click at [301, 175] on button "My Forms (4)" at bounding box center [287, 174] width 52 height 18
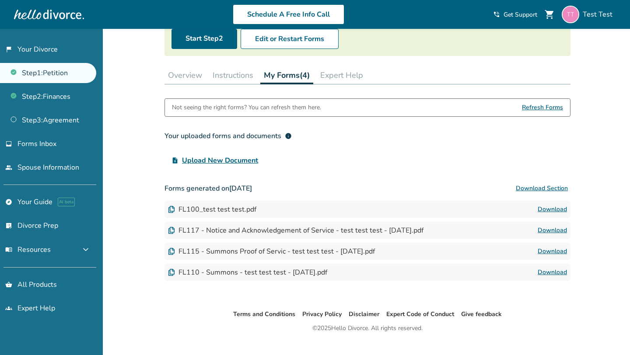
scroll to position [98, 0]
click at [47, 53] on link "flag_2 Your Divorce" at bounding box center [48, 49] width 96 height 20
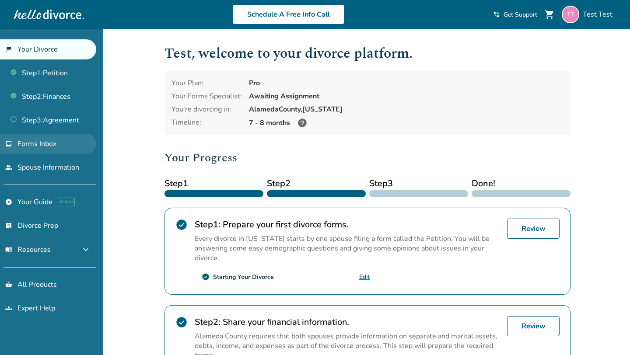
click at [50, 137] on link "inbox Forms Inbox" at bounding box center [48, 144] width 96 height 20
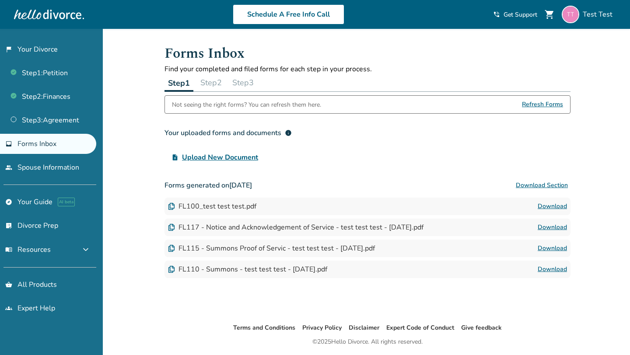
click at [215, 81] on button "Step 2" at bounding box center [211, 83] width 28 height 18
click at [187, 84] on button "Step 1" at bounding box center [179, 83] width 28 height 18
click at [49, 54] on link "flag_2 Your Divorce" at bounding box center [48, 49] width 96 height 20
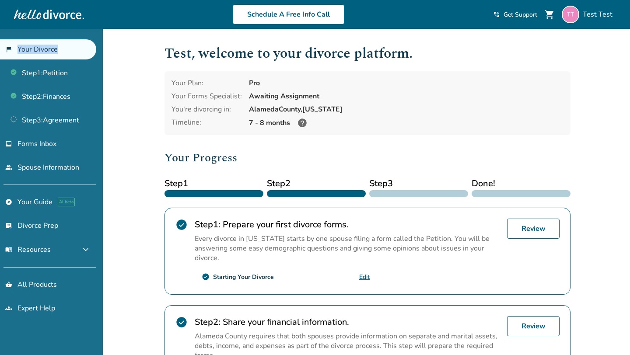
drag, startPoint x: 6, startPoint y: 34, endPoint x: 55, endPoint y: 49, distance: 51.5
click at [55, 49] on div "flag_2 Your Divorce Step 1 : Petition Step 2 : Finances Step 3 : Agreement inbo…" at bounding box center [51, 192] width 103 height 326
copy link "Your Divorce"
click at [402, 110] on div "Alameda County, California" at bounding box center [406, 110] width 315 height 10
click at [458, 23] on div "Test Test" at bounding box center [589, 15] width 54 height 18
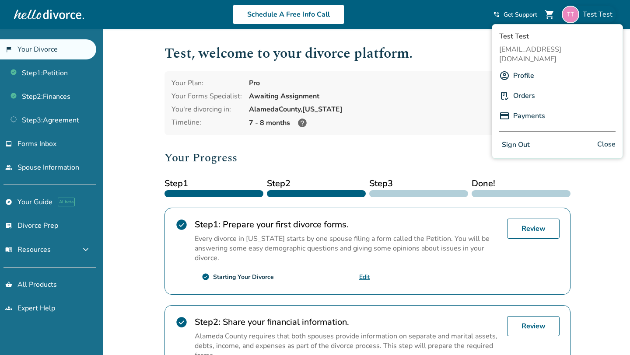
click at [455, 11] on div "Schedule A Free Info Call" at bounding box center [288, 14] width 409 height 20
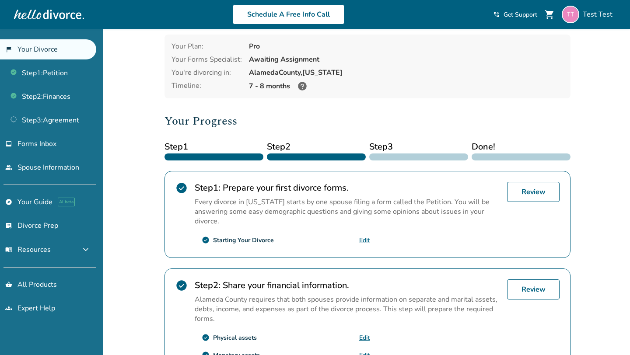
scroll to position [36, 0]
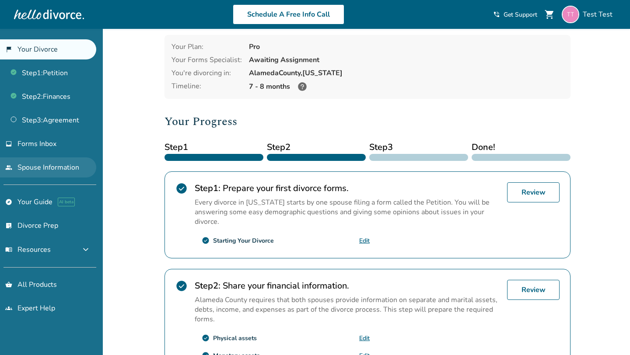
click at [57, 166] on link "people Spouse Information" at bounding box center [48, 168] width 96 height 20
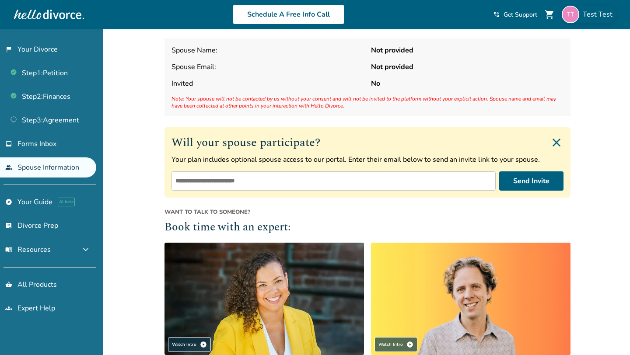
click at [458, 13] on span "Test Test" at bounding box center [599, 15] width 33 height 10
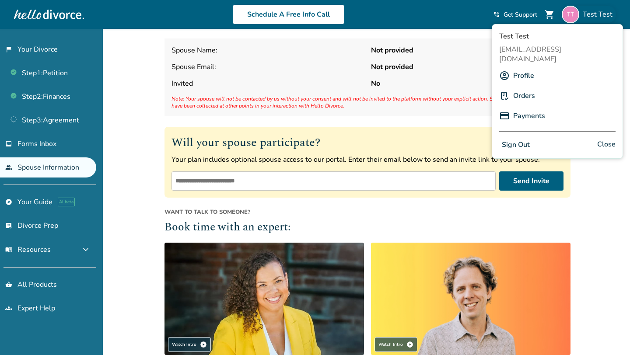
click at [458, 67] on link "Profile" at bounding box center [523, 75] width 21 height 17
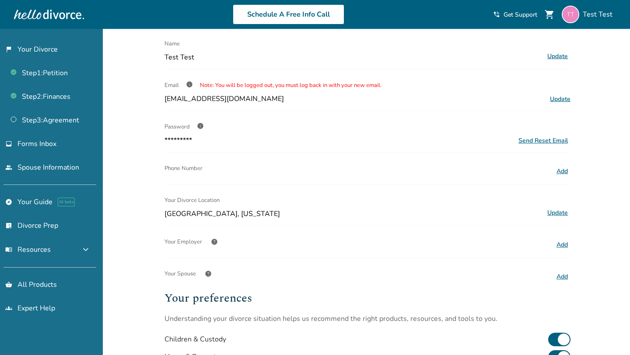
click at [458, 278] on button "Add" at bounding box center [562, 276] width 17 height 11
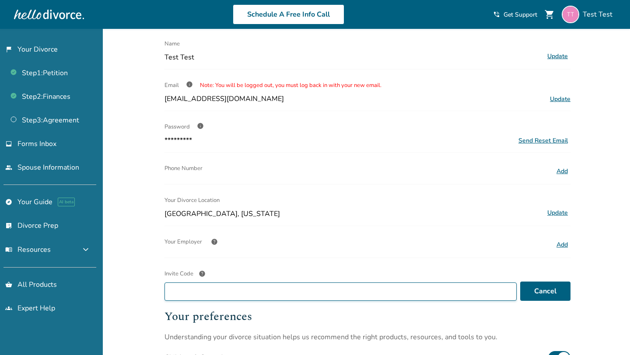
click at [458, 287] on input "Invite Code help" at bounding box center [341, 292] width 352 height 18
paste input "**********"
type input "**********"
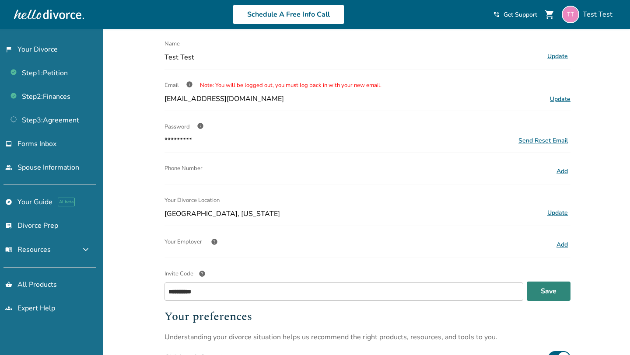
click at [458, 295] on button "Save" at bounding box center [549, 291] width 44 height 19
click at [217, 274] on div "Invite code does not match your spouse's invite code" at bounding box center [283, 274] width 144 height 8
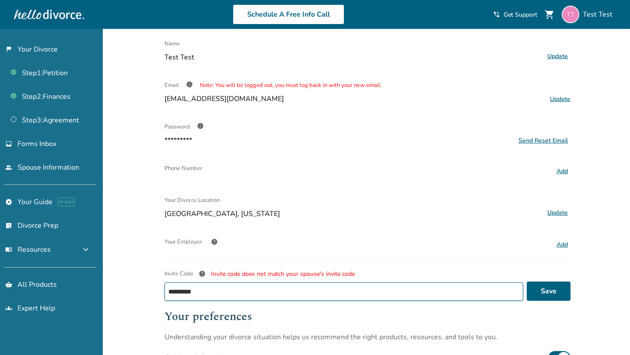
click at [217, 283] on input "**********" at bounding box center [344, 292] width 359 height 18
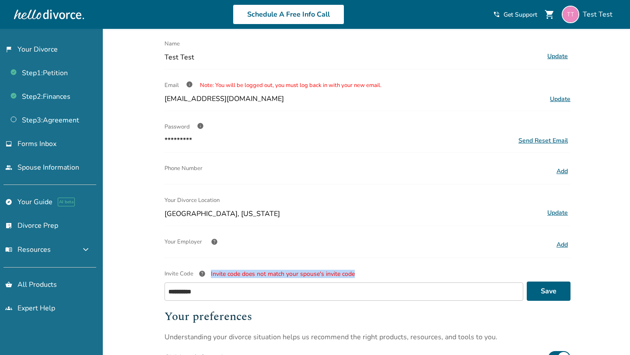
drag, startPoint x: 217, startPoint y: 274, endPoint x: 343, endPoint y: 274, distance: 125.6
click at [343, 274] on div "Invite code does not match your spouse's invite code" at bounding box center [283, 274] width 144 height 8
click at [343, 283] on input "**********" at bounding box center [344, 292] width 359 height 18
click at [340, 274] on div "Invite code does not match your spouse's invite code" at bounding box center [283, 274] width 144 height 8
click at [340, 283] on input "**********" at bounding box center [344, 292] width 359 height 18
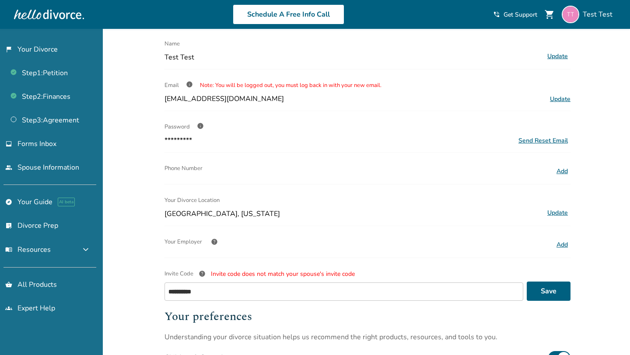
click at [177, 258] on div "**********" at bounding box center [368, 239] width 406 height 465
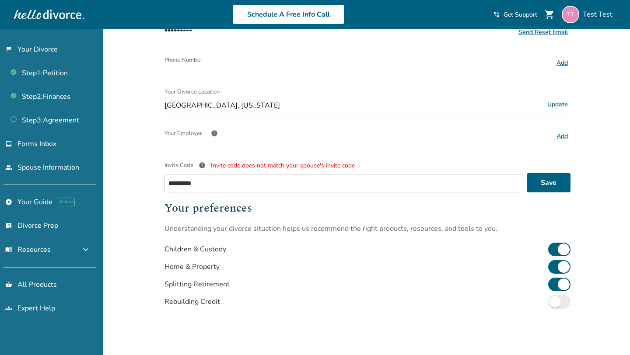
scroll to position [112, 0]
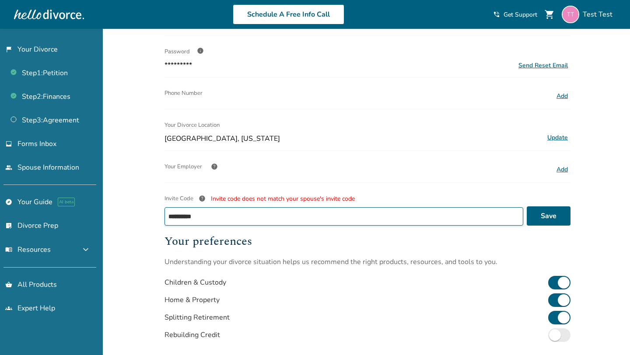
click at [207, 211] on input "**********" at bounding box center [344, 216] width 359 height 18
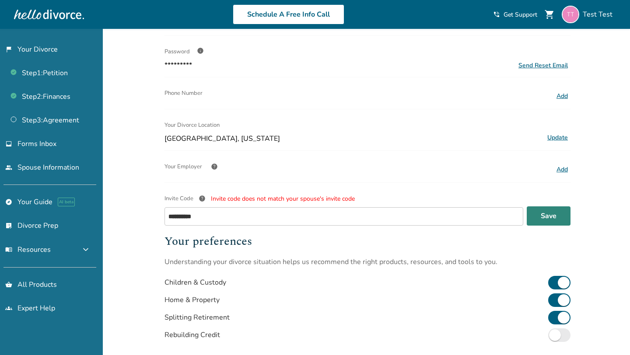
click at [458, 218] on button "Save" at bounding box center [549, 216] width 44 height 19
click at [458, 220] on button "Save" at bounding box center [549, 216] width 44 height 19
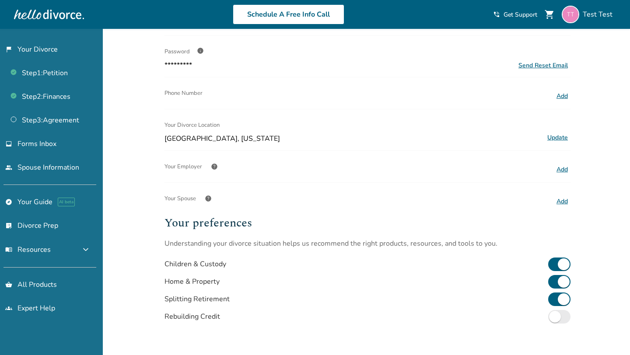
click at [206, 197] on span "help" at bounding box center [208, 198] width 7 height 7
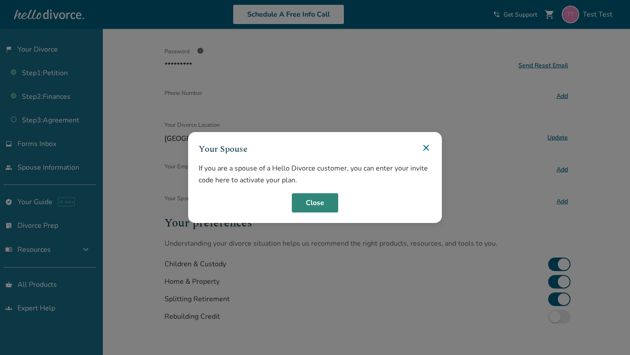
click at [312, 199] on button "Close" at bounding box center [315, 202] width 46 height 19
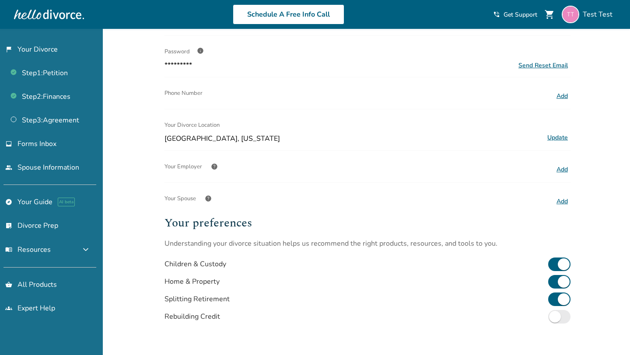
click at [458, 200] on button "Add" at bounding box center [562, 201] width 17 height 11
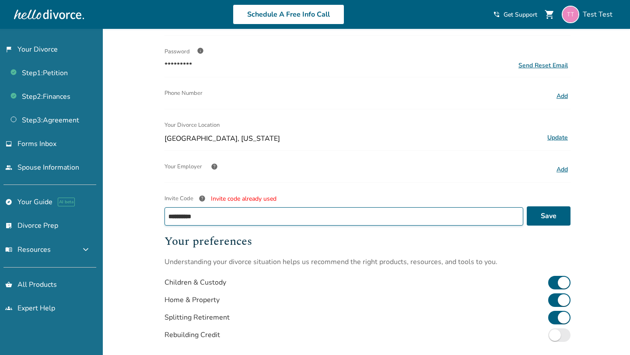
click at [378, 212] on input "**********" at bounding box center [344, 216] width 359 height 18
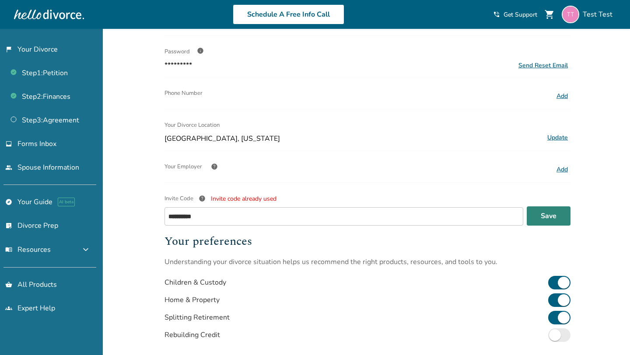
click at [458, 209] on button "Save" at bounding box center [549, 216] width 44 height 19
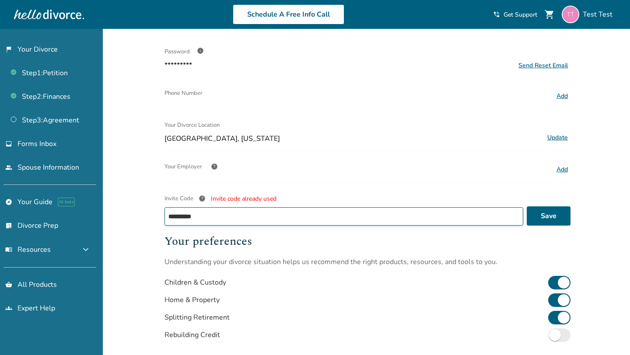
click at [408, 222] on input "**********" at bounding box center [344, 216] width 359 height 18
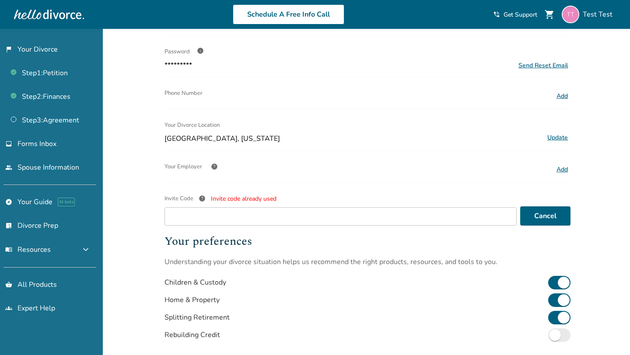
click at [125, 187] on div "Added to cart Profile Name Test Test Update Email info Note: You will be logged…" at bounding box center [315, 194] width 630 height 554
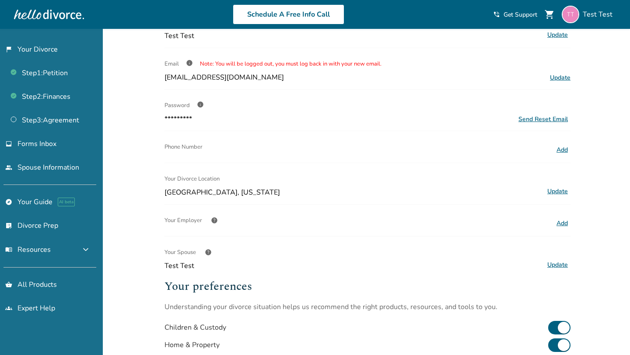
scroll to position [57, 0]
